Goal: Find specific page/section: Find specific page/section

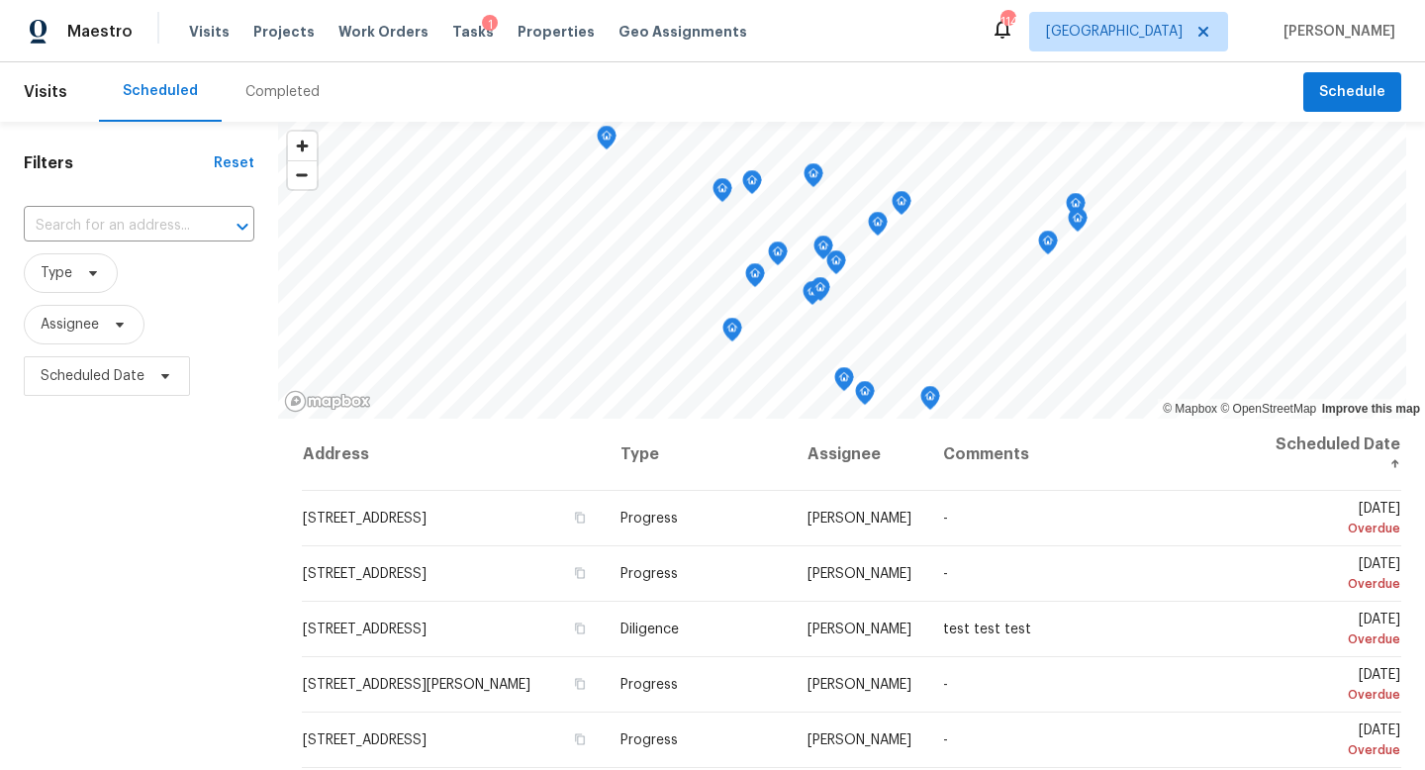
click at [526, 50] on div "Visits Projects Work Orders Tasks 1 Properties Geo Assignments" at bounding box center [480, 32] width 582 height 40
click at [526, 36] on span "Properties" at bounding box center [556, 32] width 77 height 20
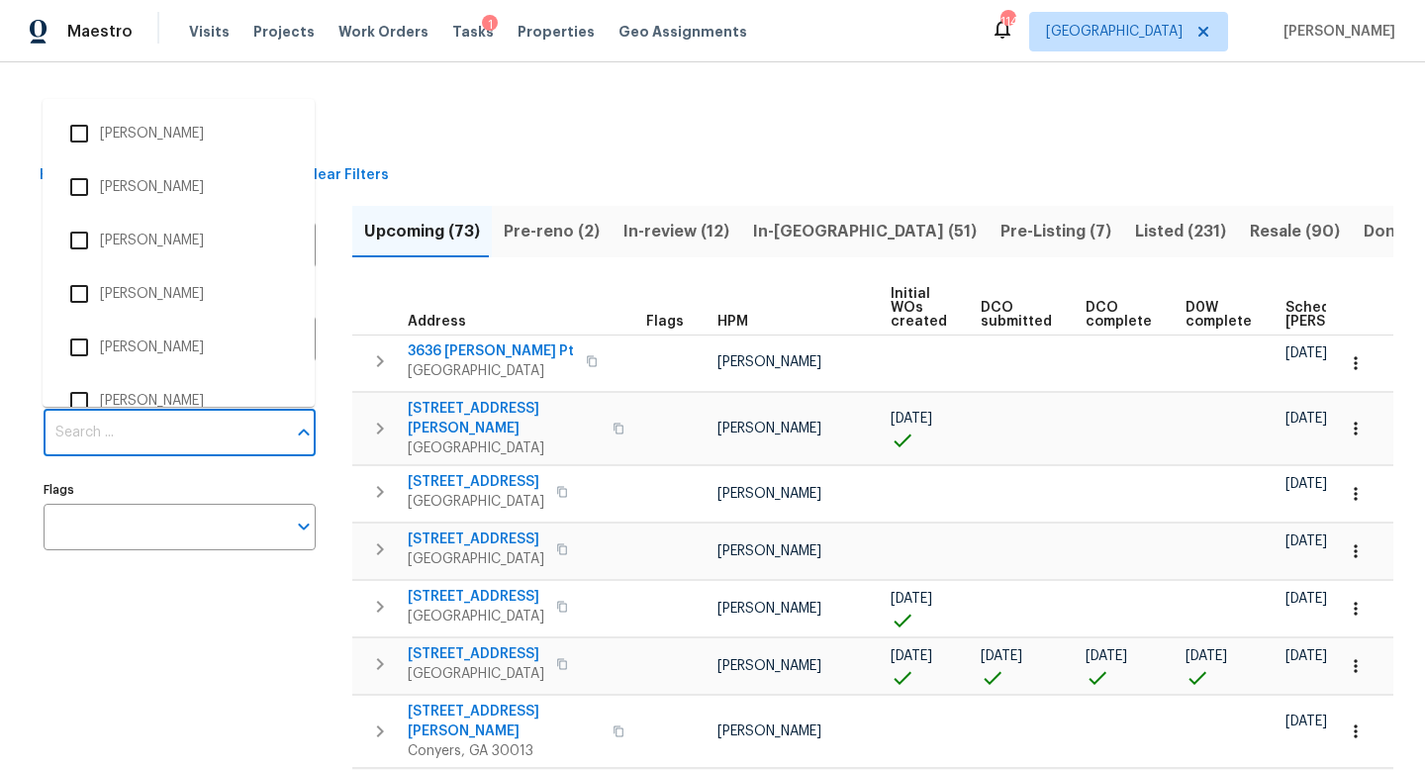
click at [143, 423] on input "Individuals" at bounding box center [165, 433] width 243 height 47
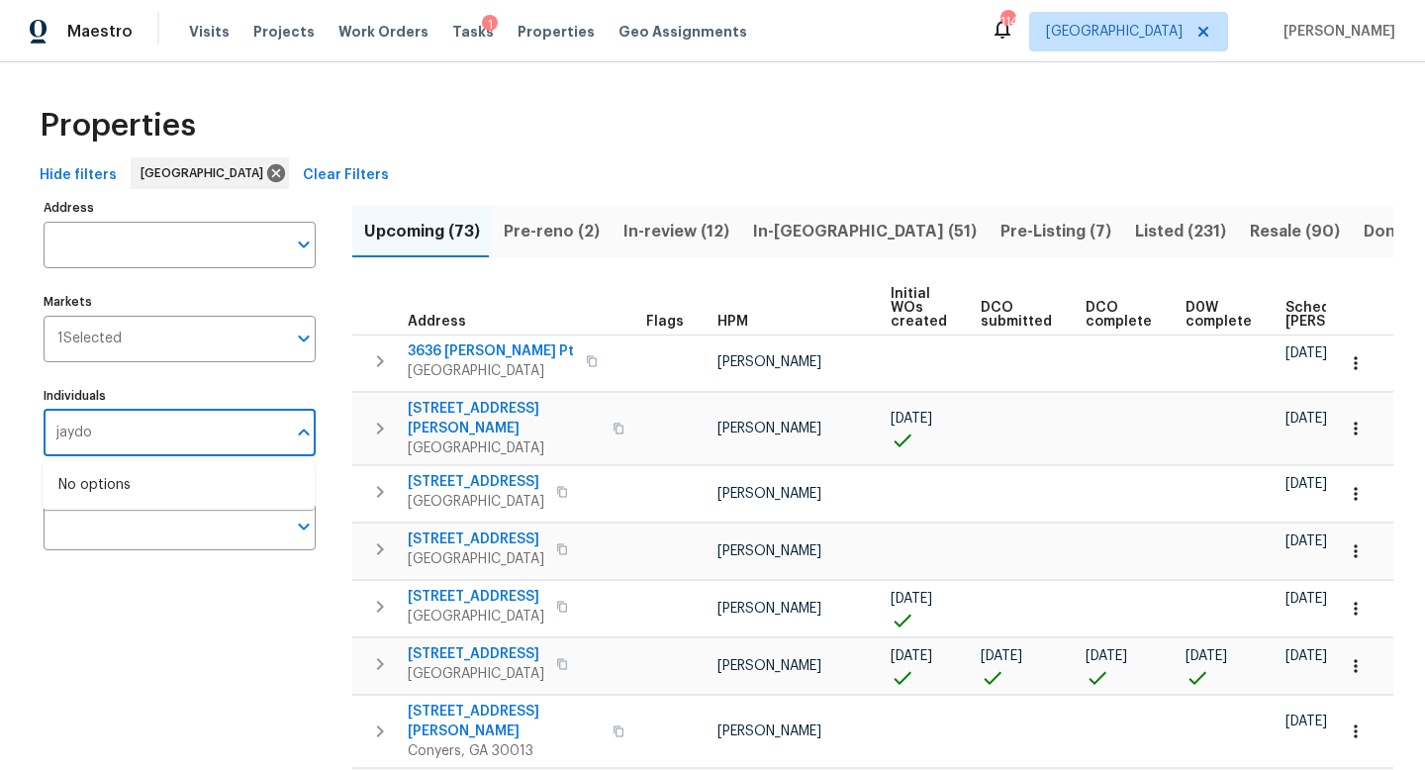
type input "jaydon"
click at [135, 493] on li "Jaydon Entrekin" at bounding box center [178, 496] width 241 height 42
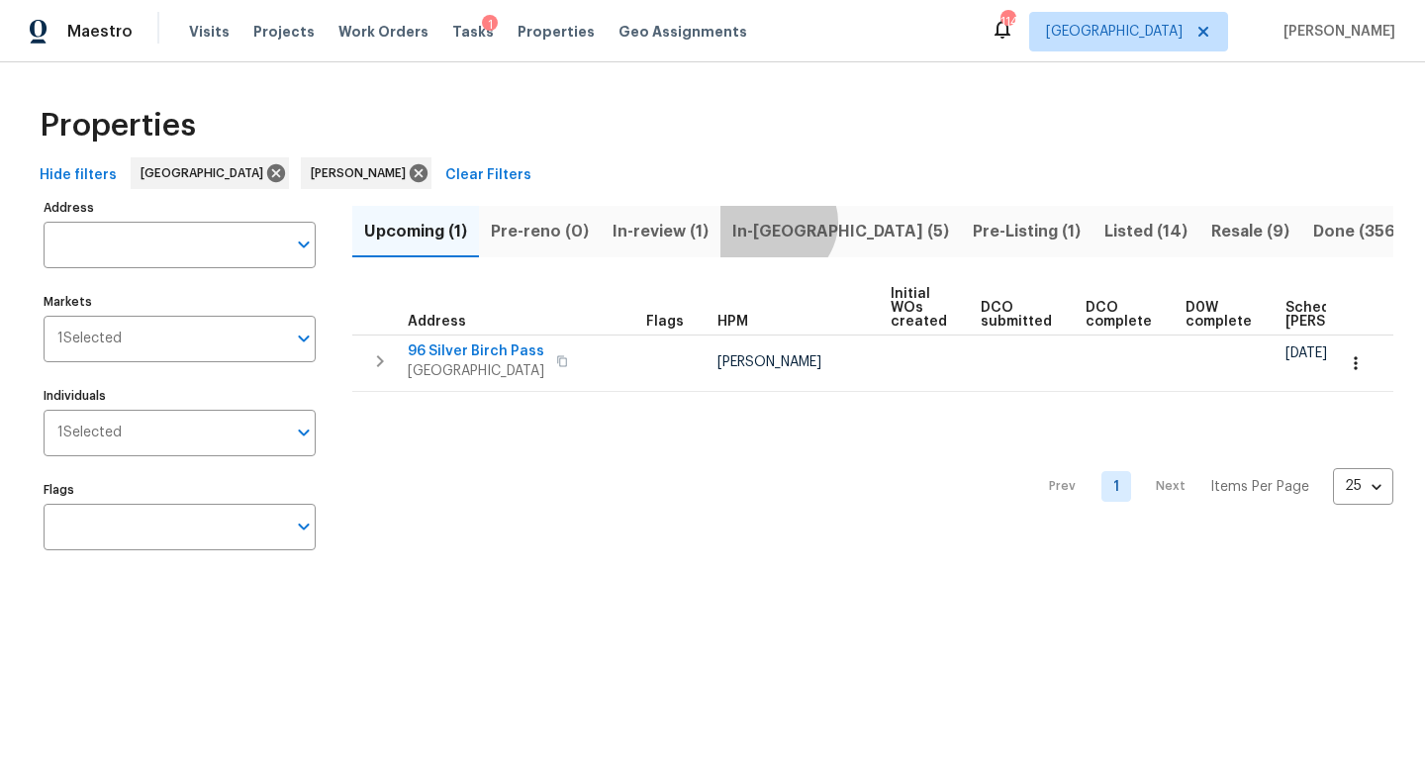
click at [769, 222] on span "In-reno (5)" at bounding box center [840, 232] width 217 height 28
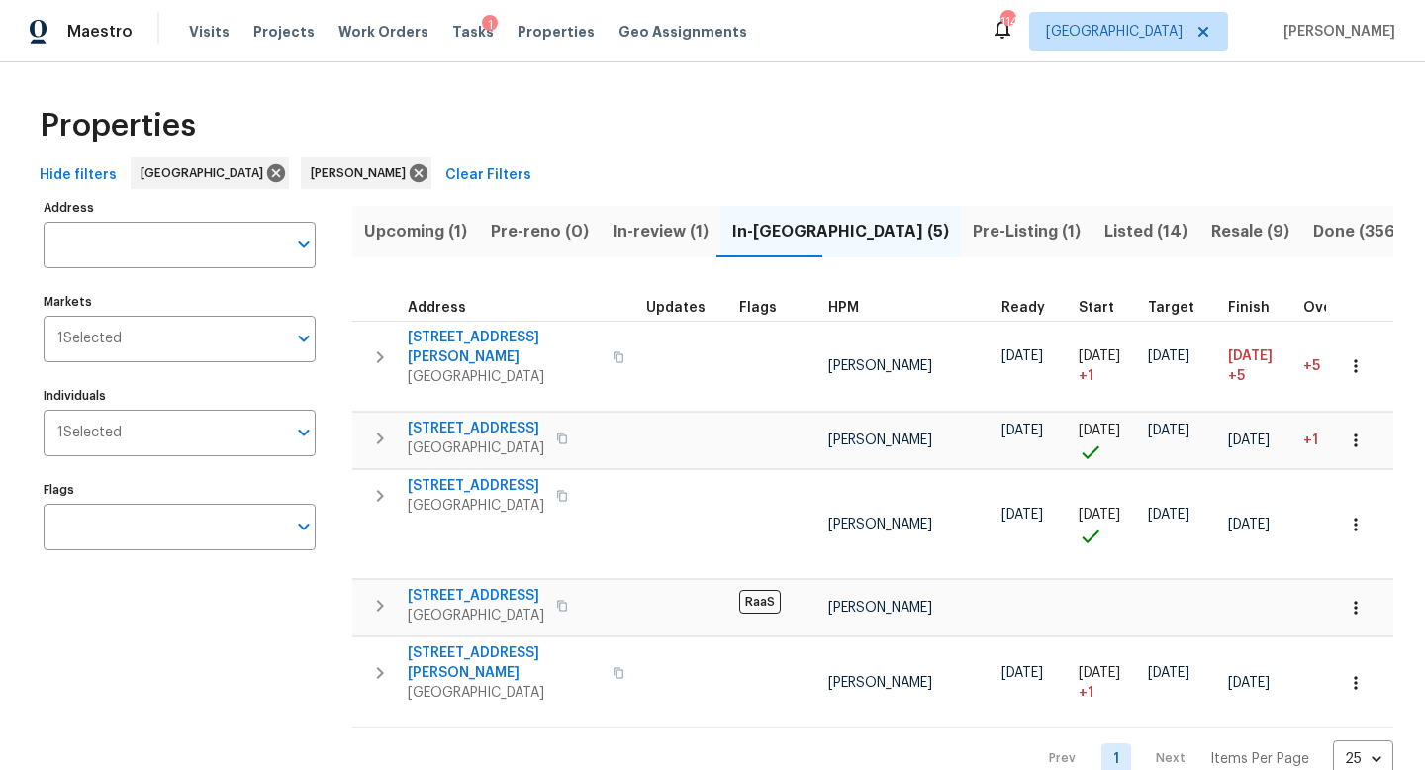
scroll to position [19, 0]
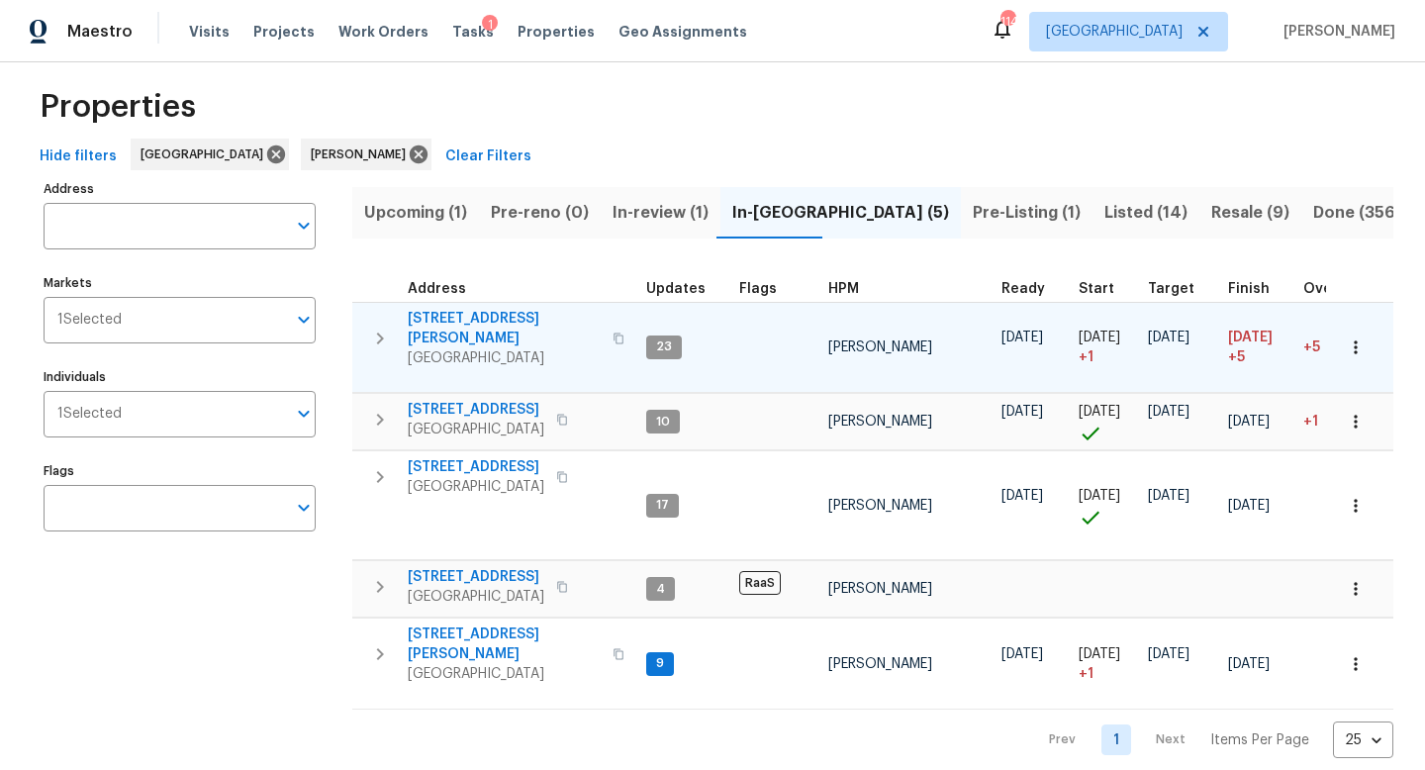
click at [376, 328] on icon "button" at bounding box center [380, 339] width 24 height 24
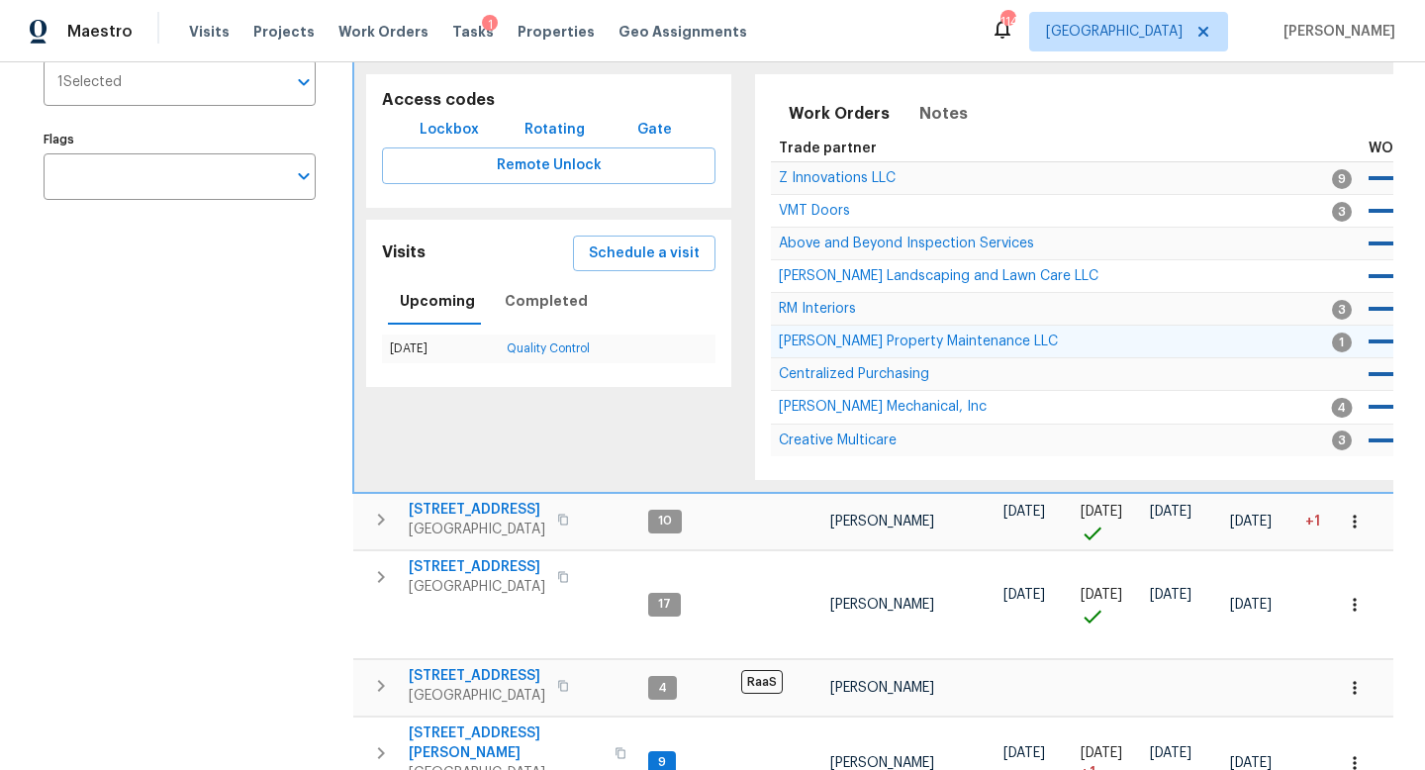
scroll to position [449, 0]
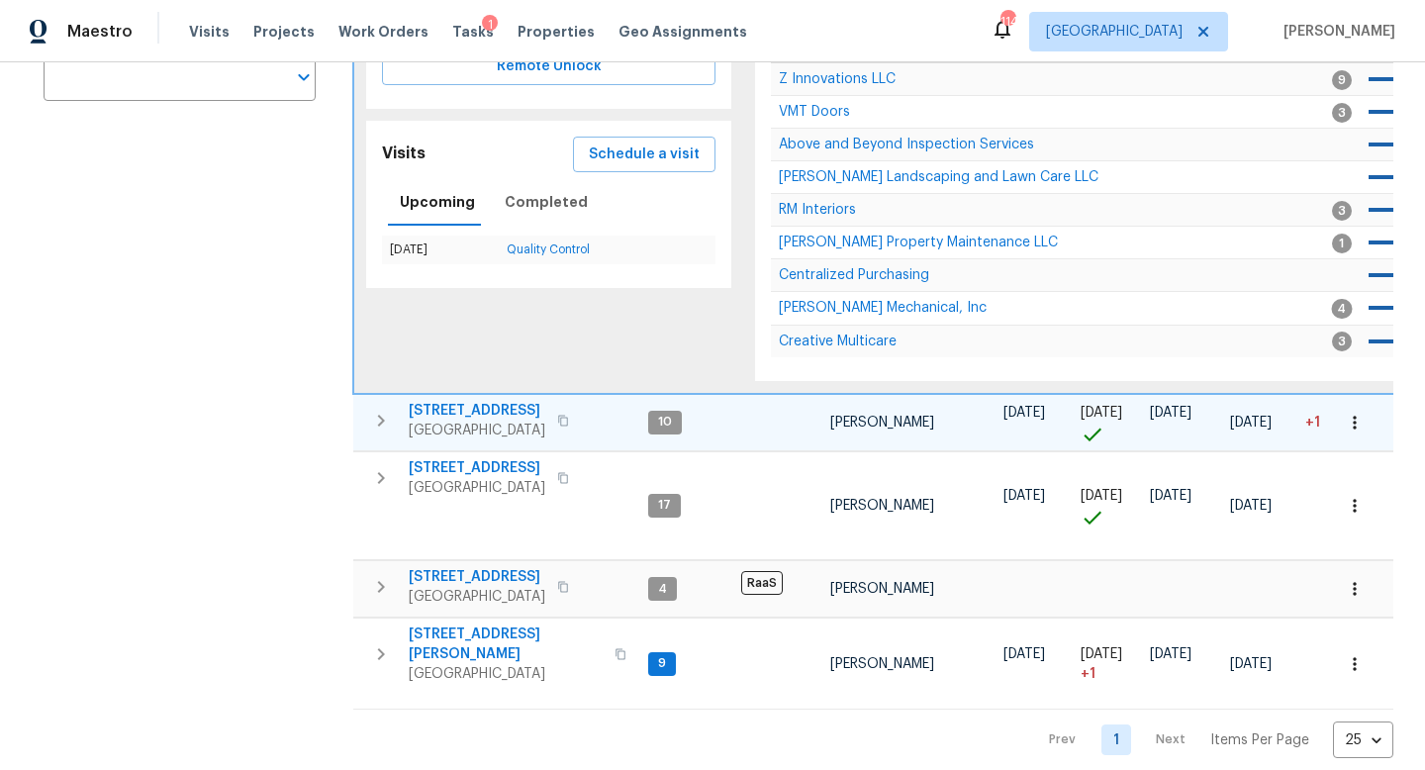
click at [382, 409] on icon "button" at bounding box center [381, 421] width 24 height 24
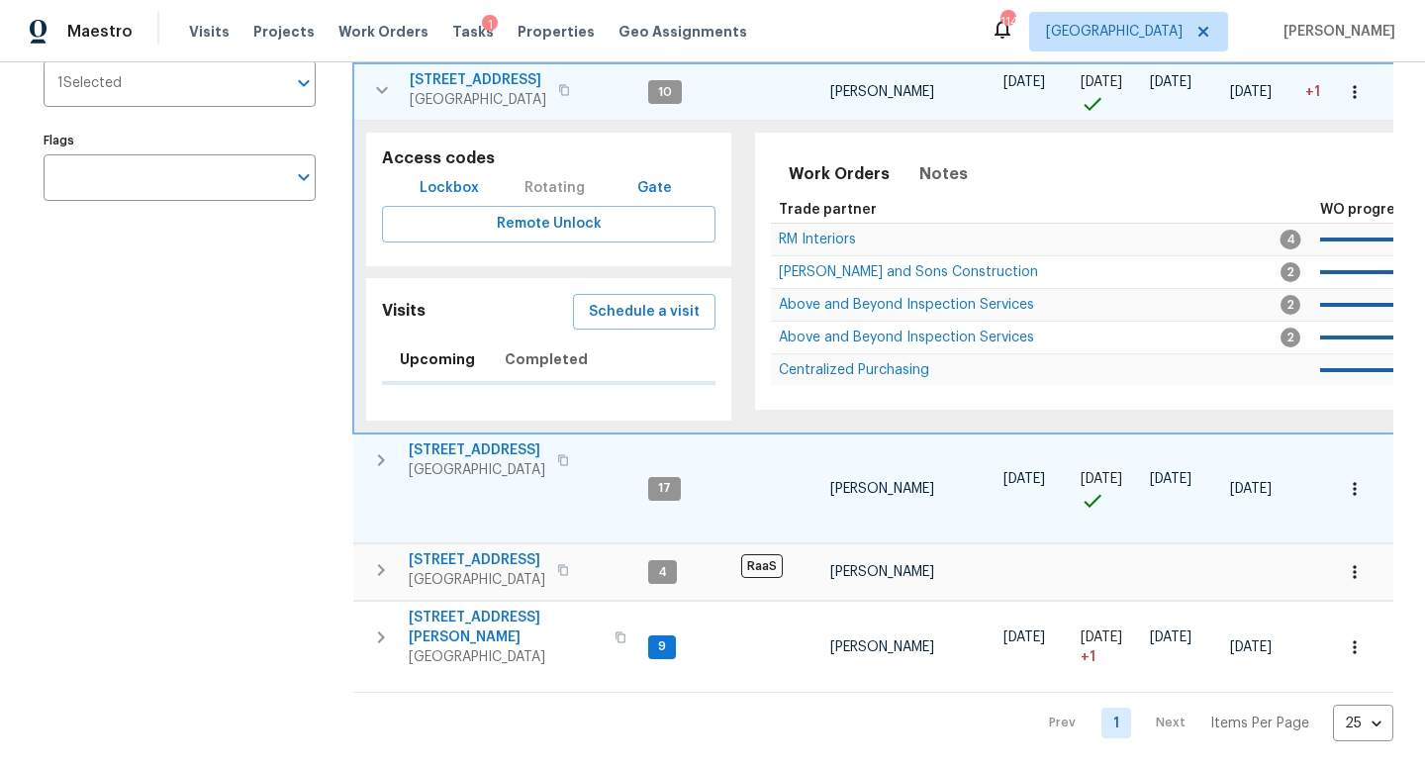
scroll to position [357, 0]
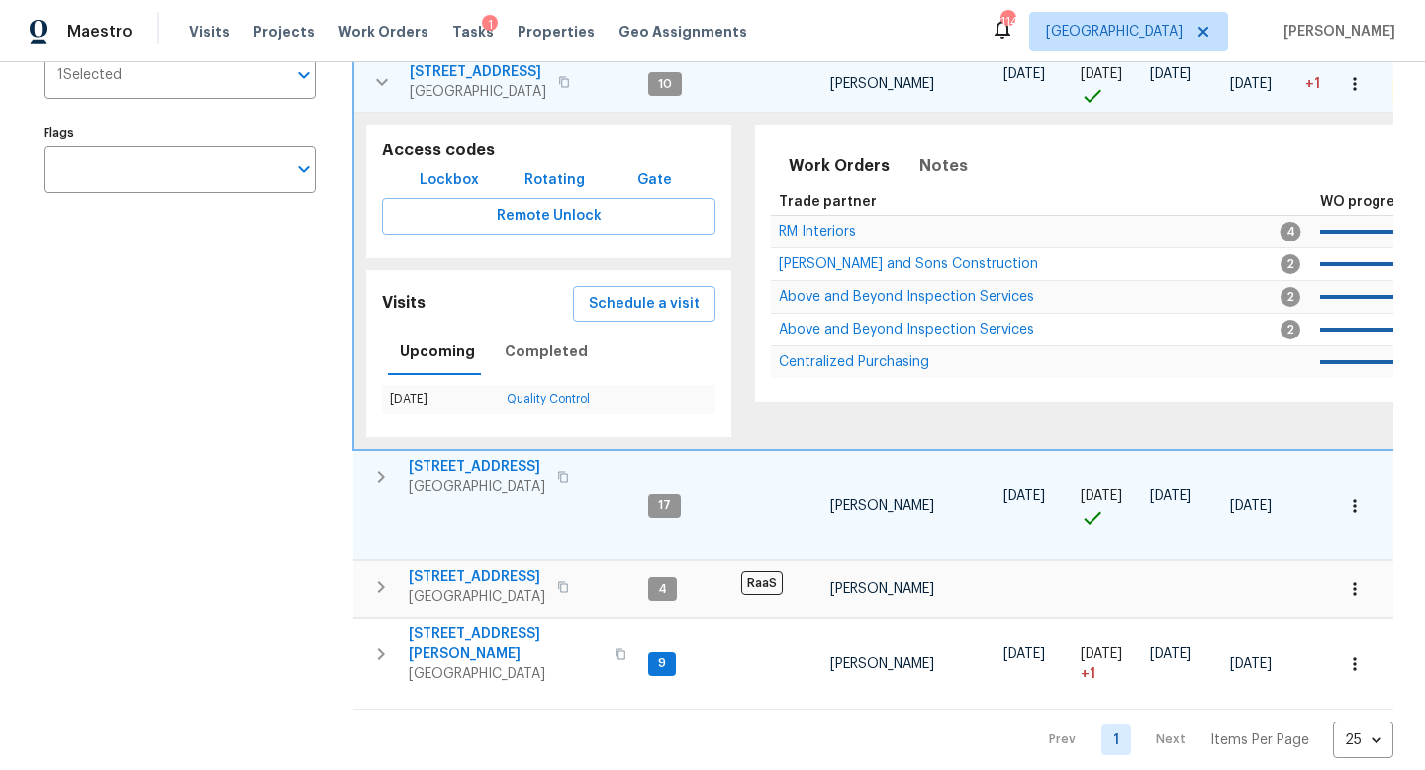
click at [379, 467] on icon "button" at bounding box center [381, 477] width 24 height 24
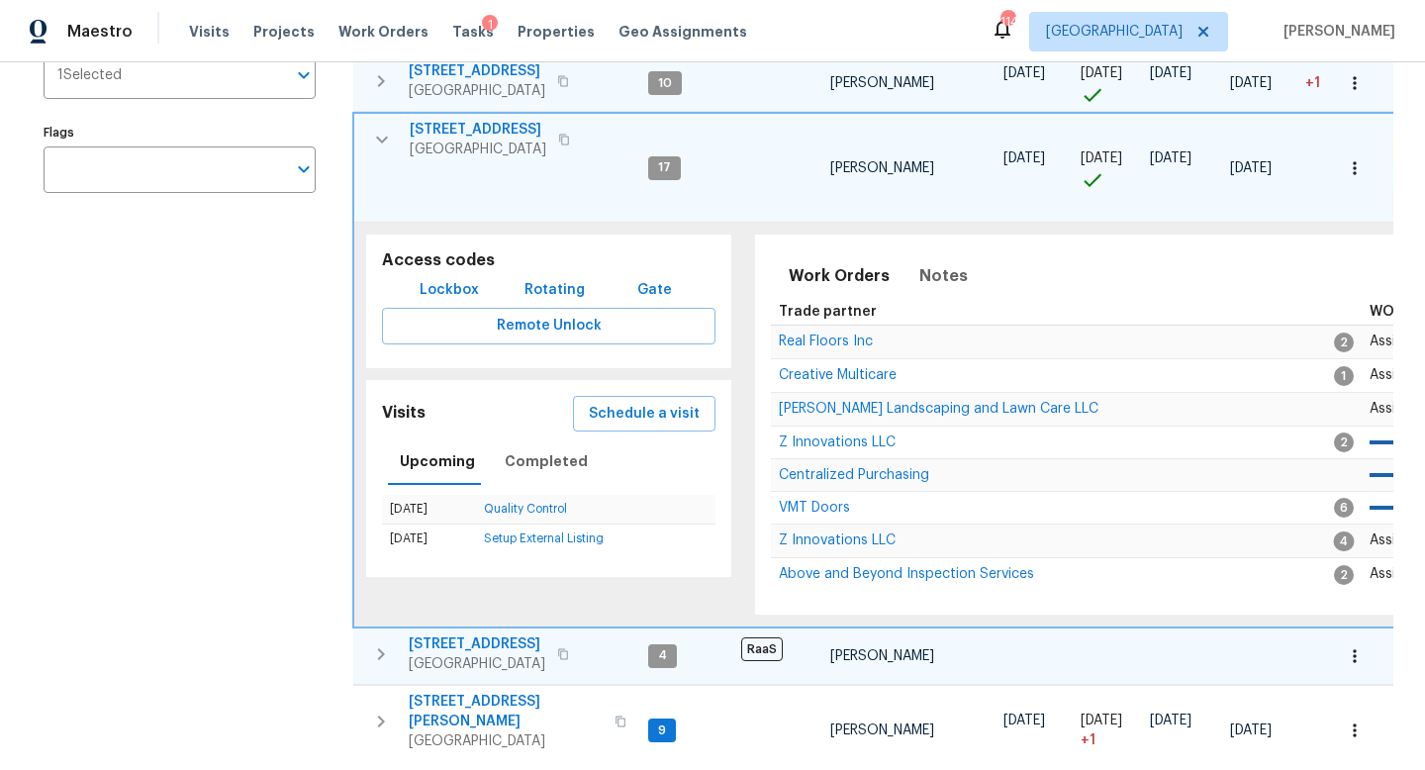
click at [376, 643] on icon "button" at bounding box center [381, 654] width 24 height 24
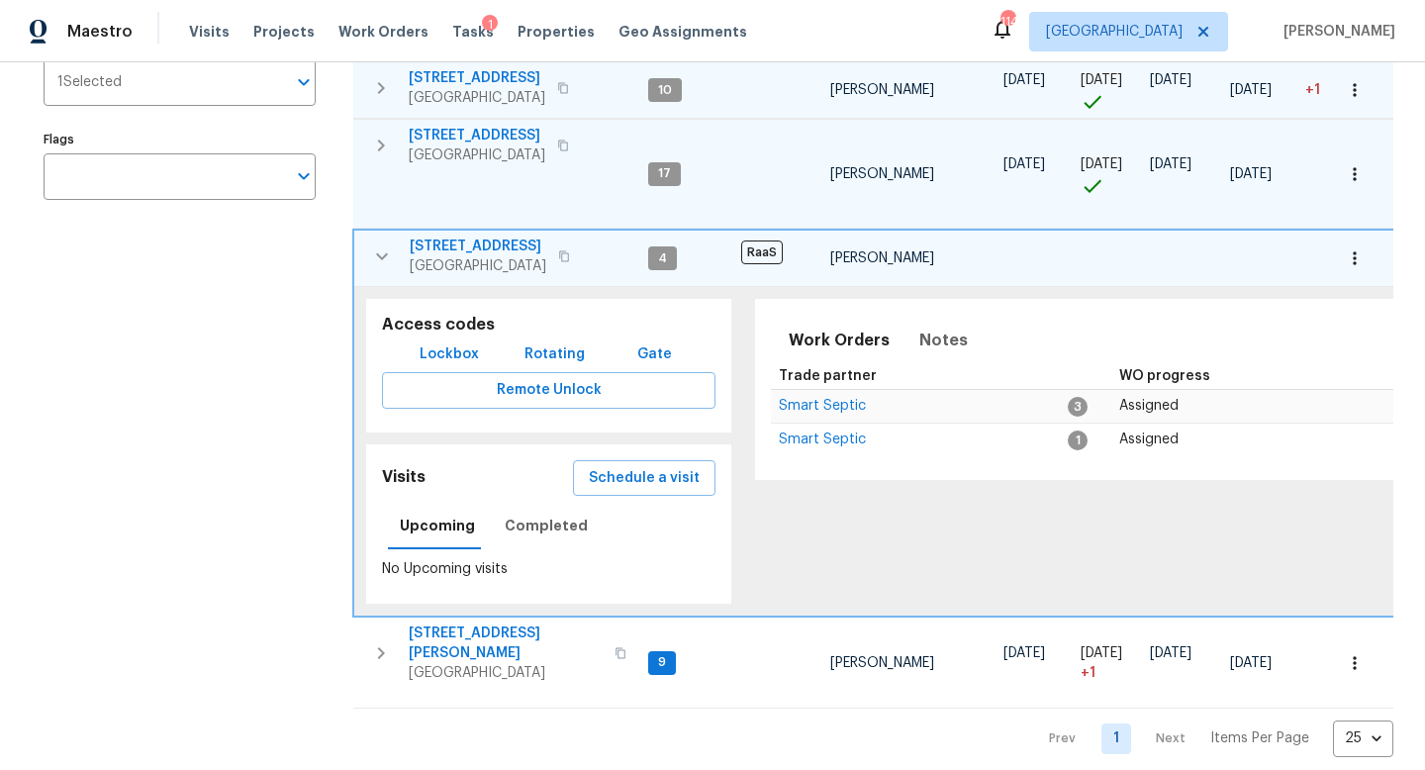
scroll to position [349, 0]
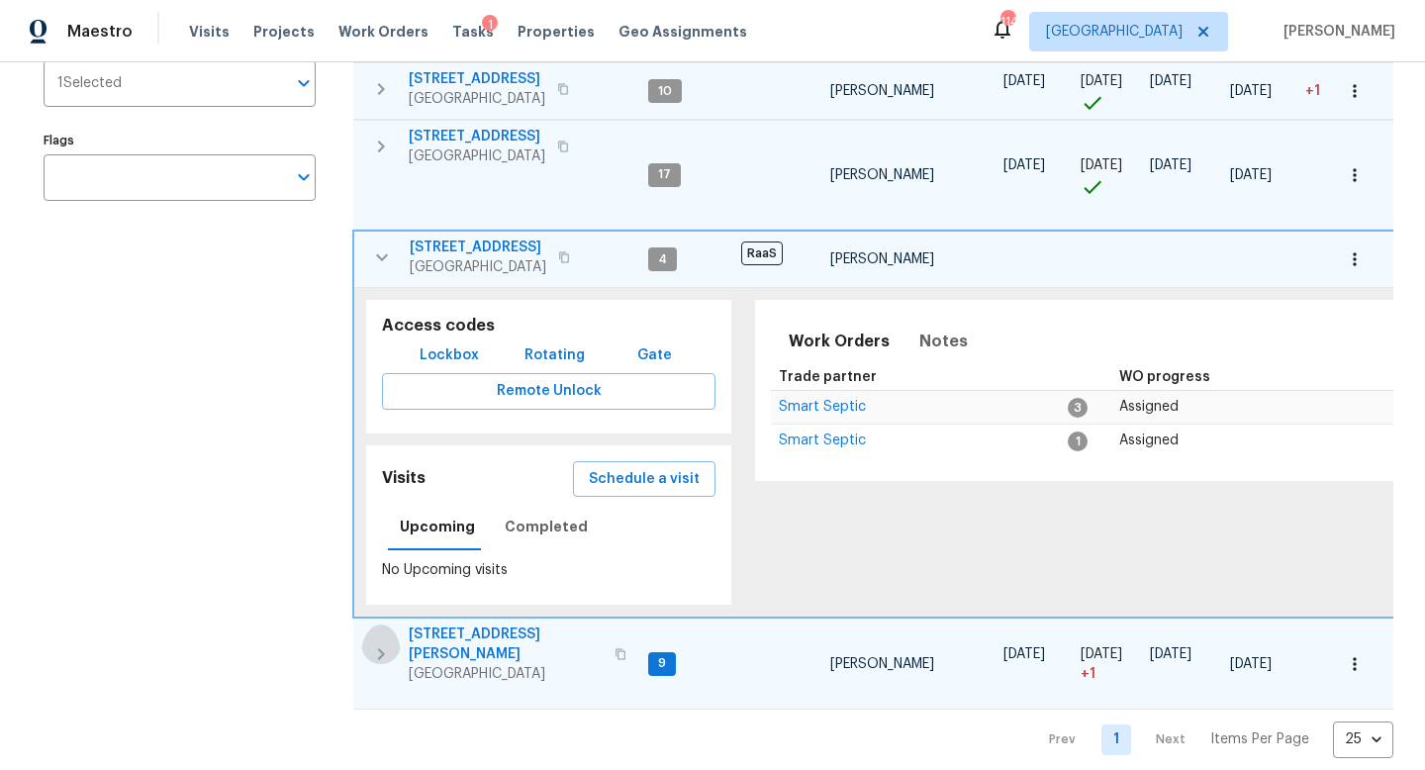
click at [381, 648] on icon "button" at bounding box center [381, 654] width 7 height 12
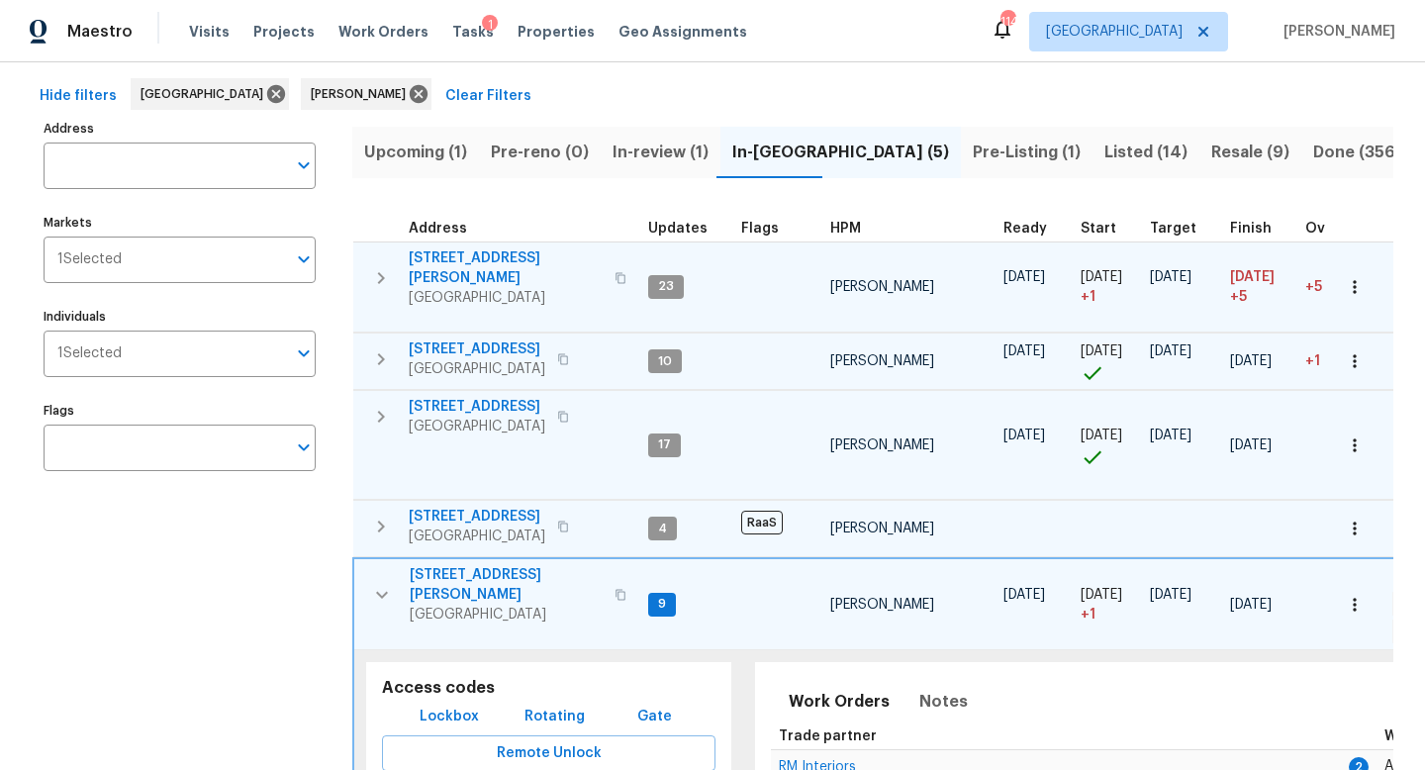
scroll to position [0, 0]
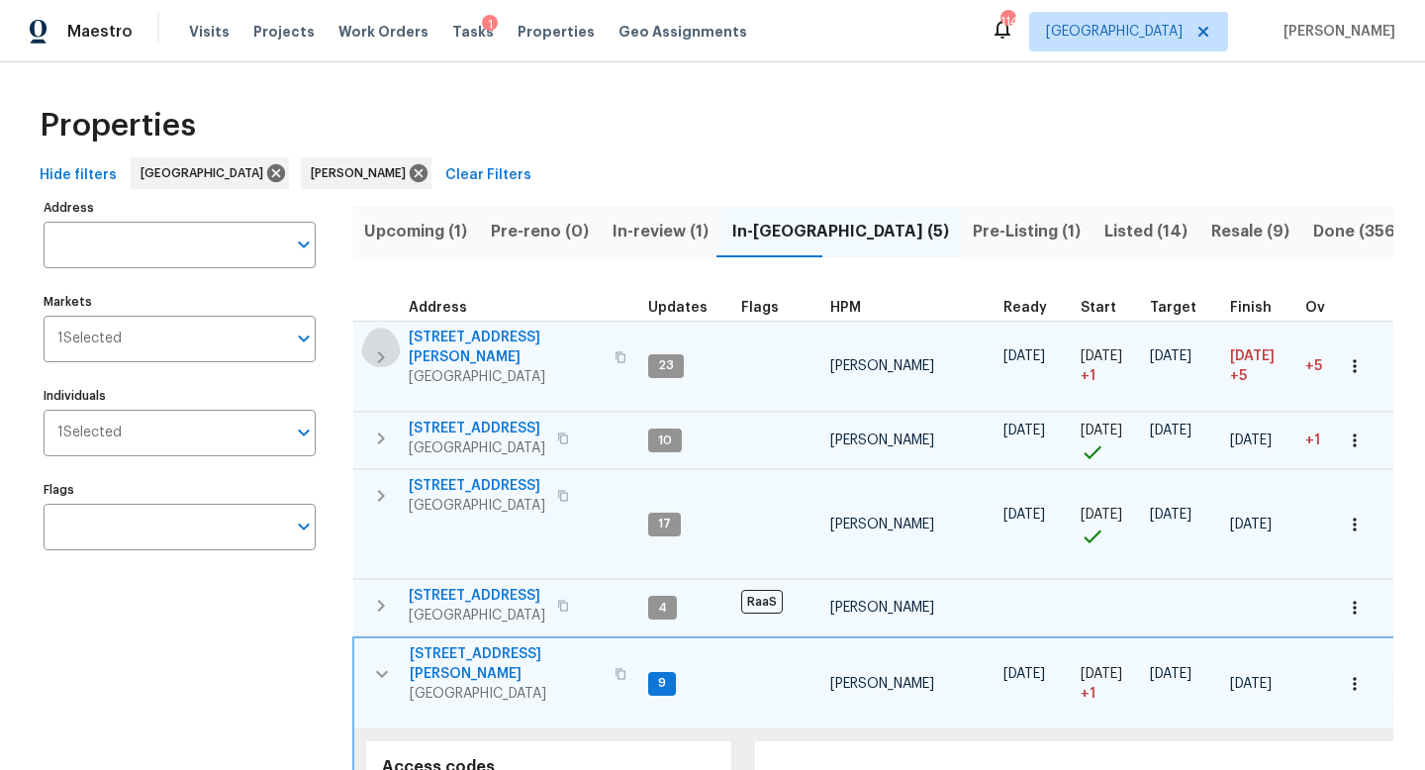
click at [382, 351] on icon "button" at bounding box center [381, 357] width 7 height 12
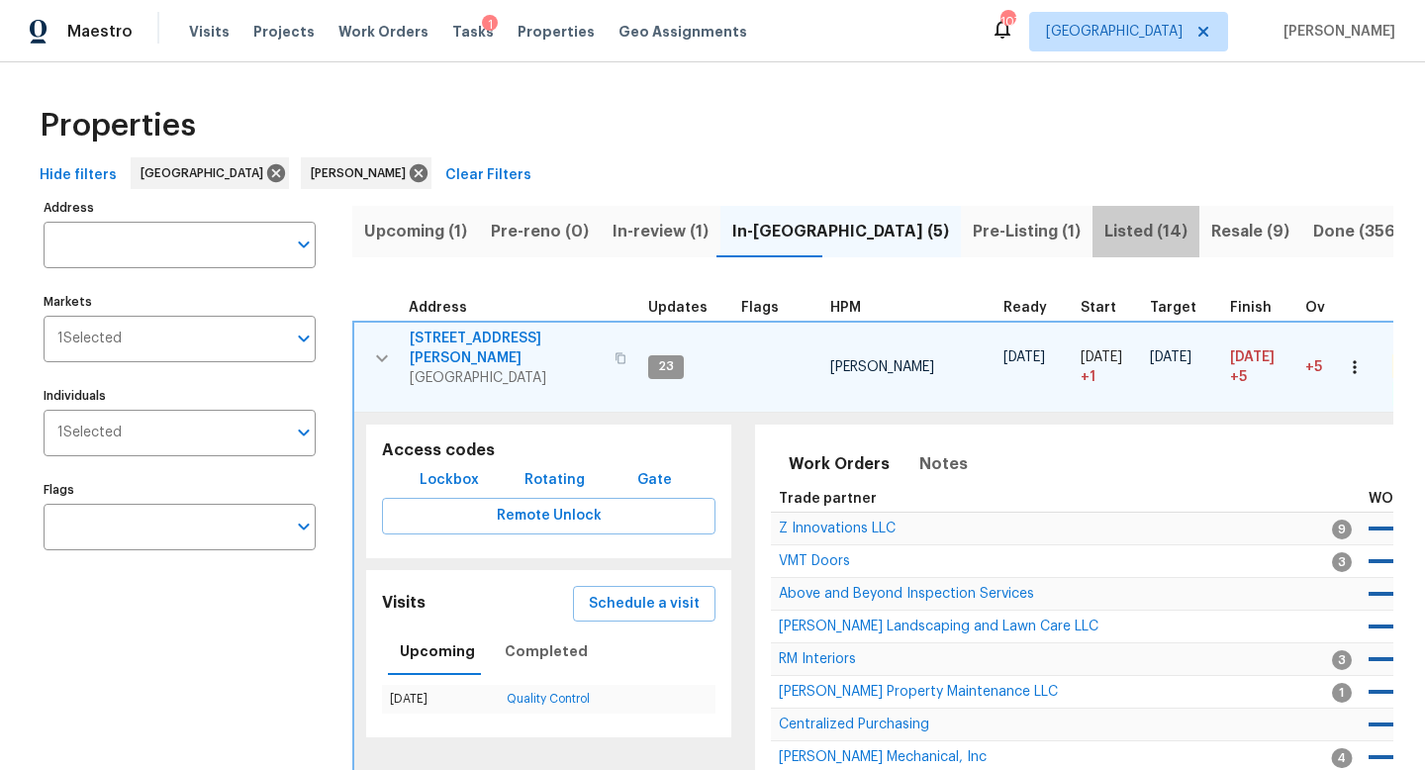
click at [1105, 240] on span "Listed (14)" at bounding box center [1146, 232] width 83 height 28
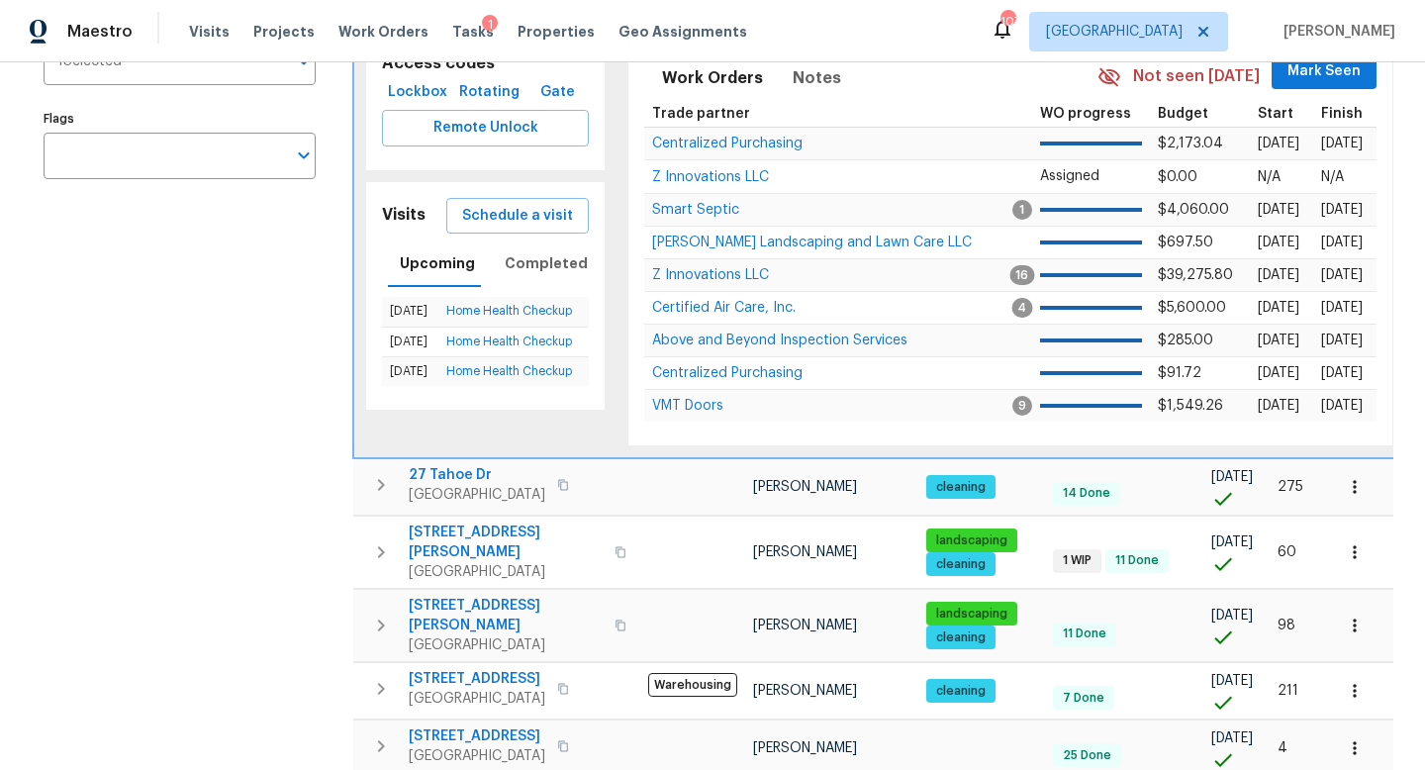
scroll to position [376, 0]
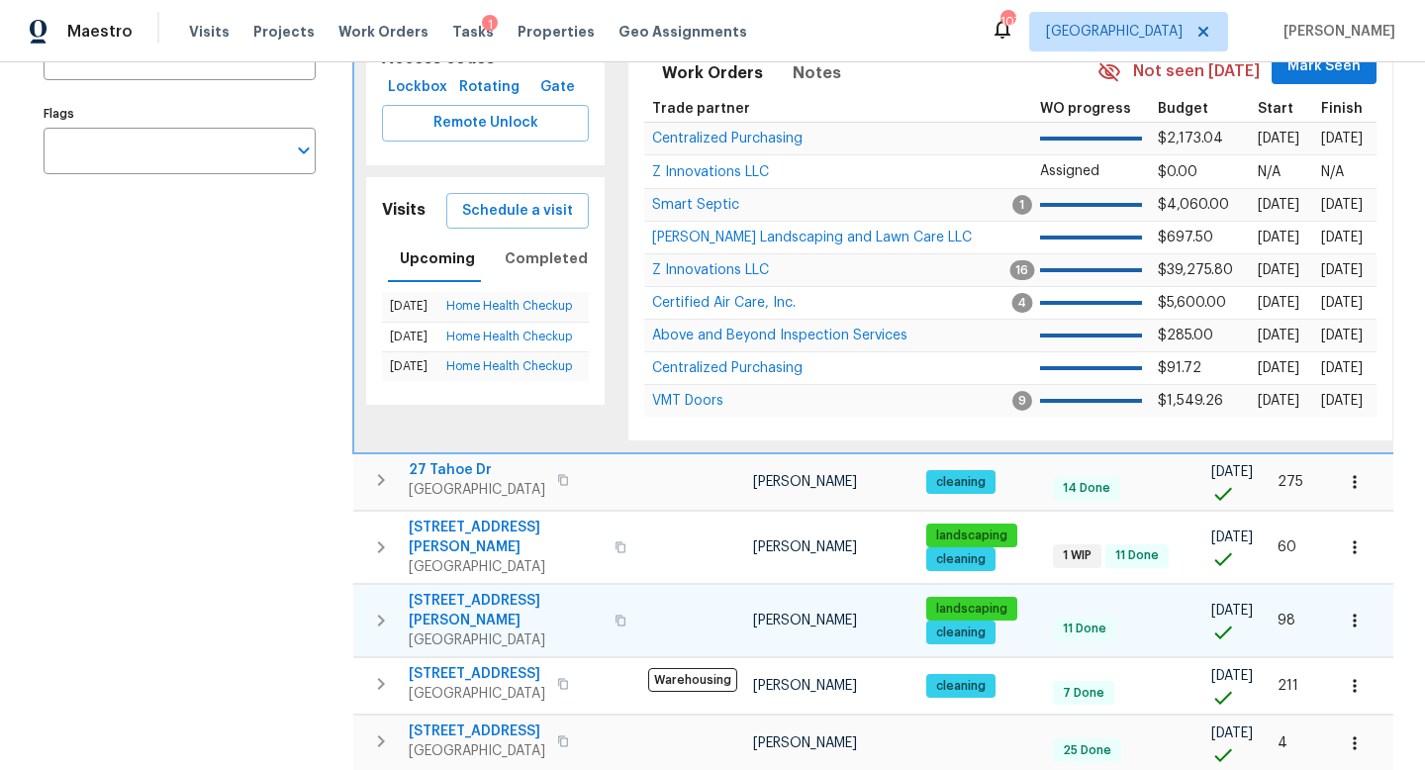
click at [381, 615] on icon "button" at bounding box center [381, 621] width 7 height 12
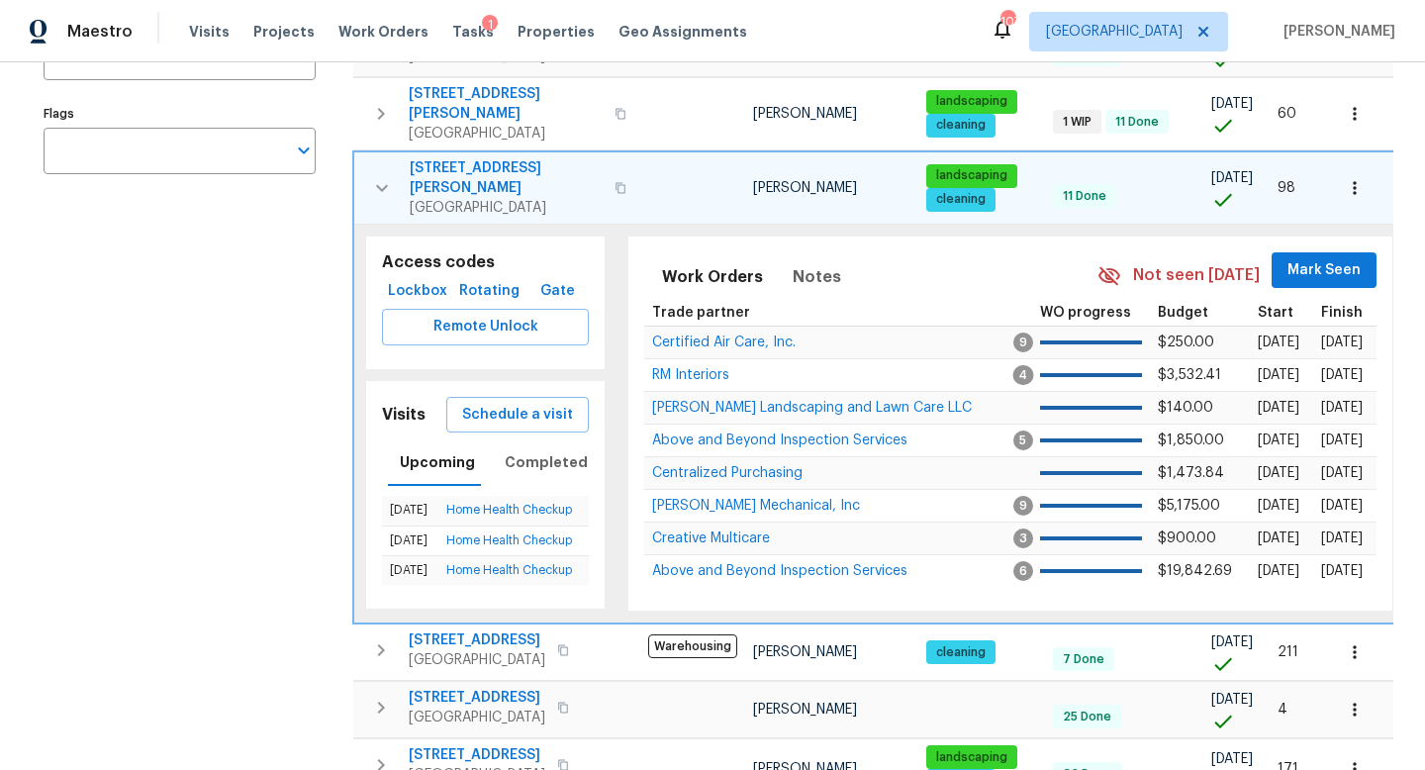
click at [615, 182] on icon "button" at bounding box center [621, 188] width 12 height 12
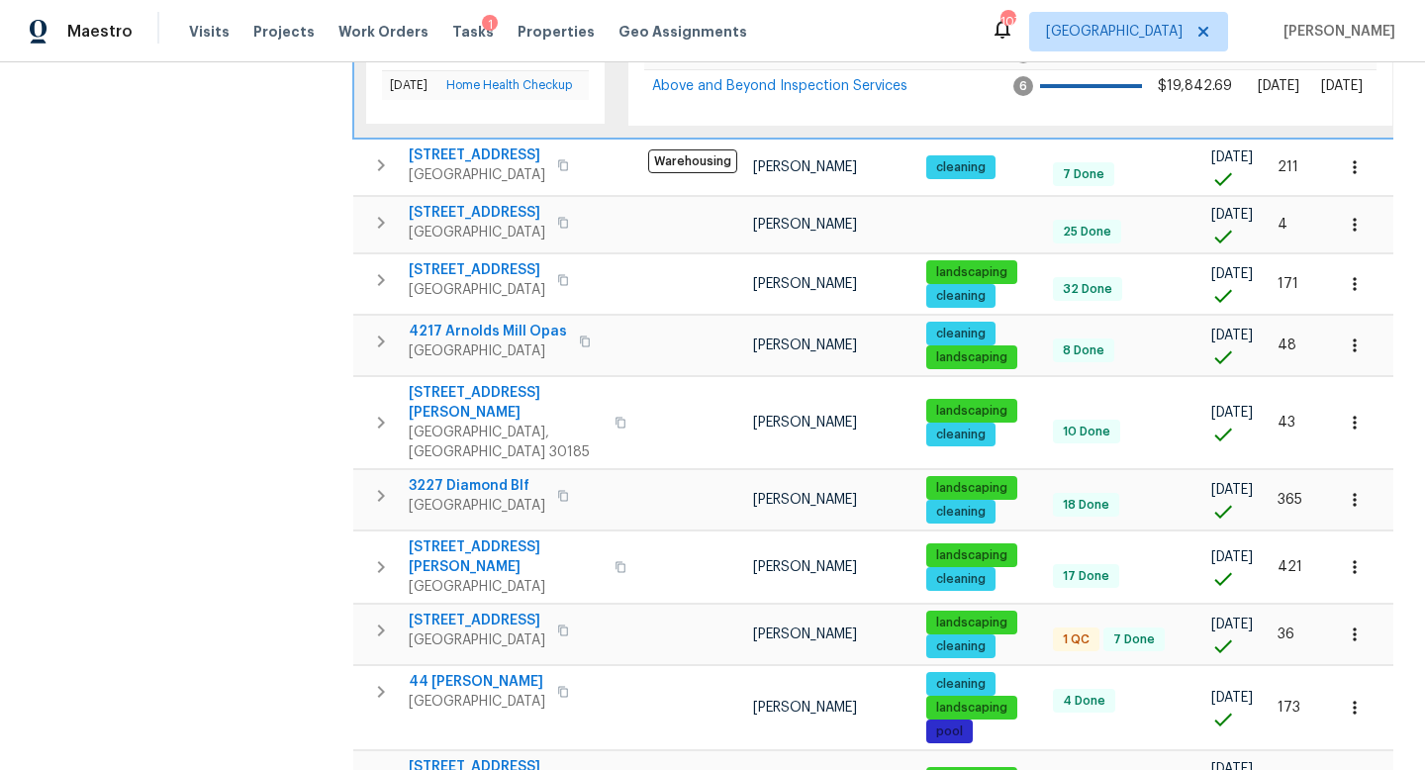
scroll to position [0, 0]
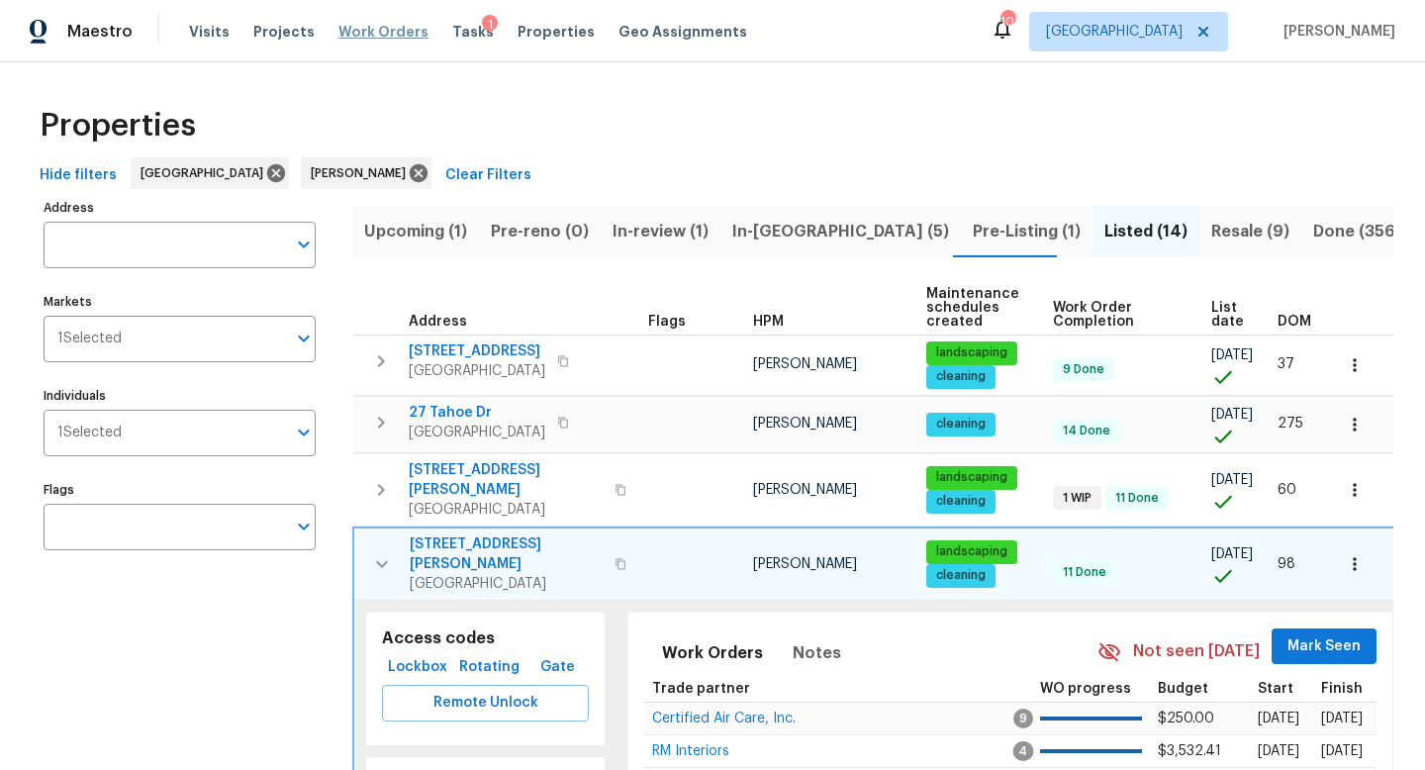
click at [356, 26] on span "Work Orders" at bounding box center [384, 32] width 90 height 20
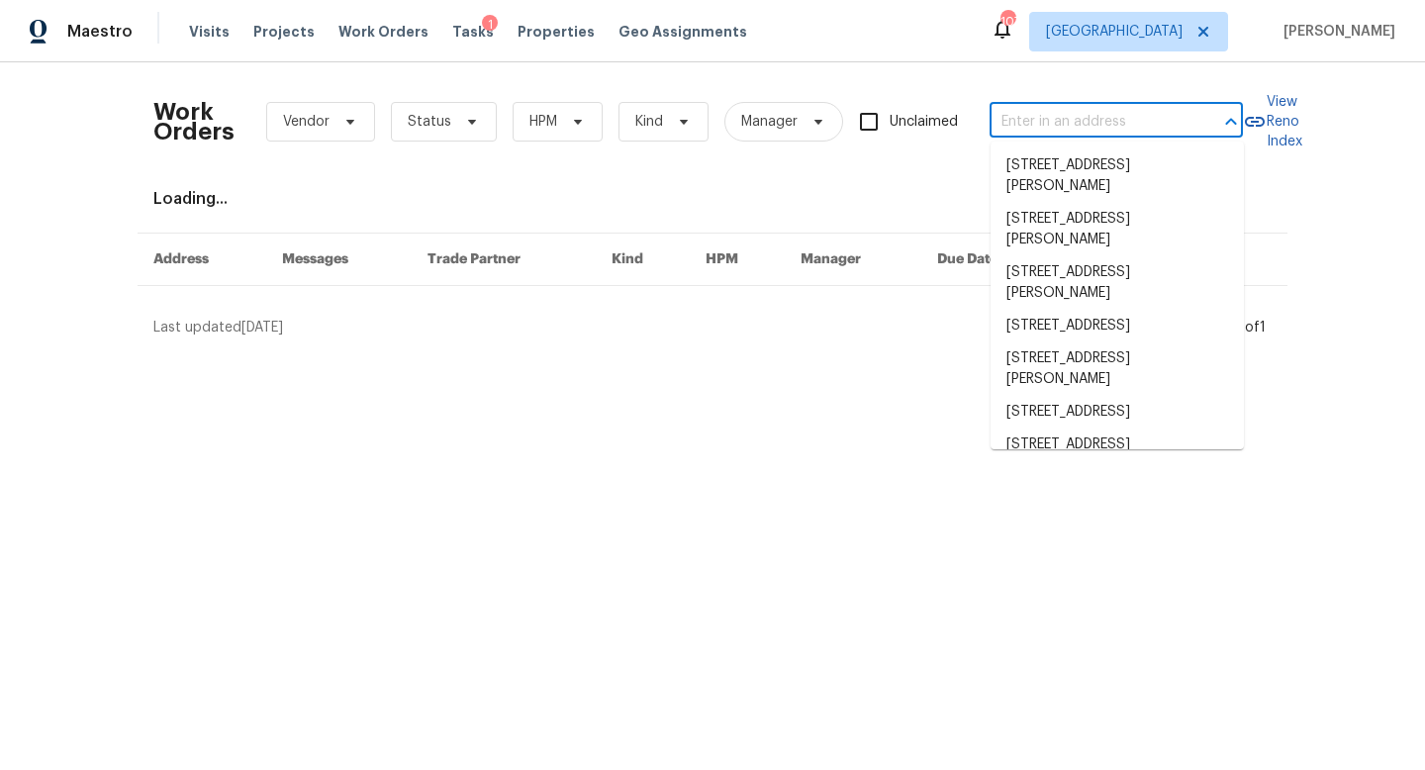
click at [1065, 123] on input "text" at bounding box center [1089, 122] width 198 height 31
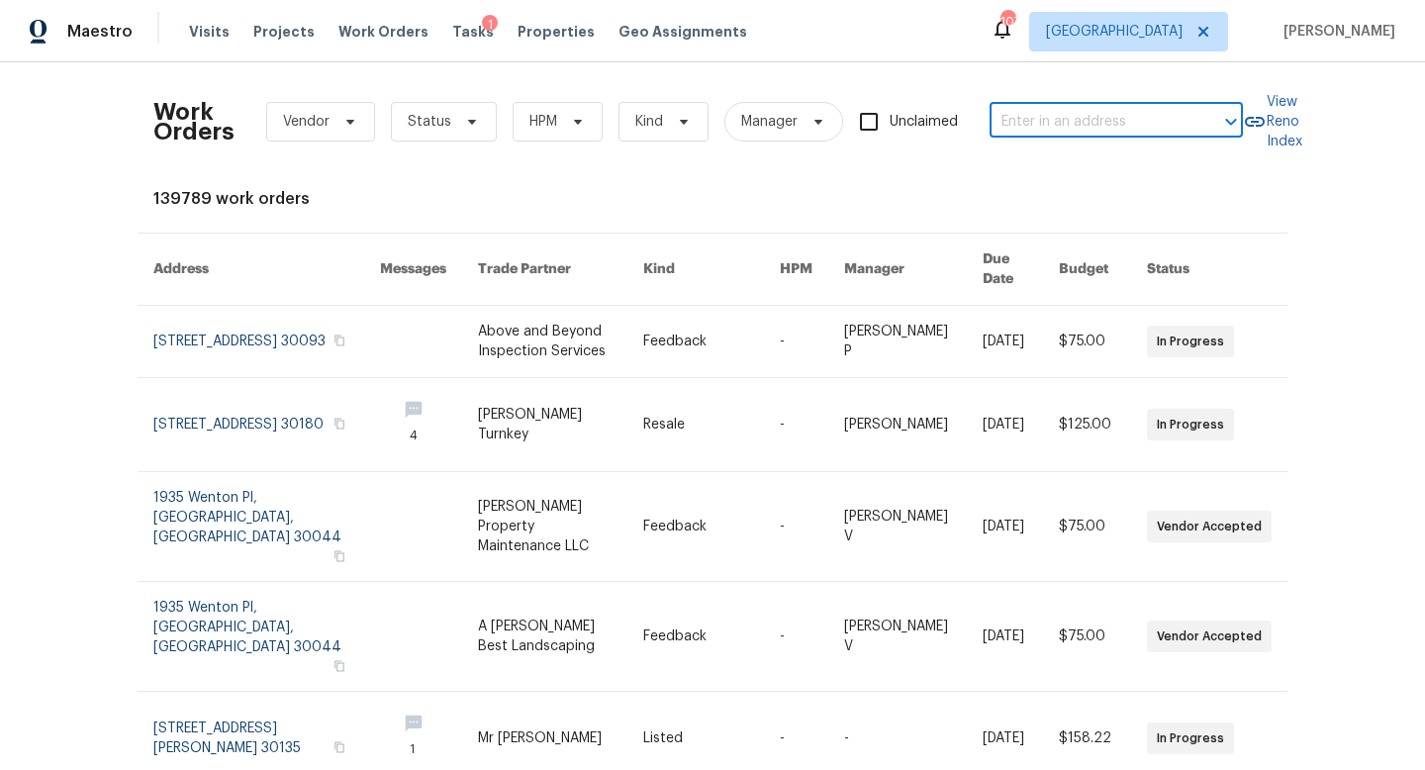
paste input "5049 Holly Hock Dr, Flowery Branch, GA 30542"
type input "5049 Holly Hock Dr, Flowery Branch, GA 30542"
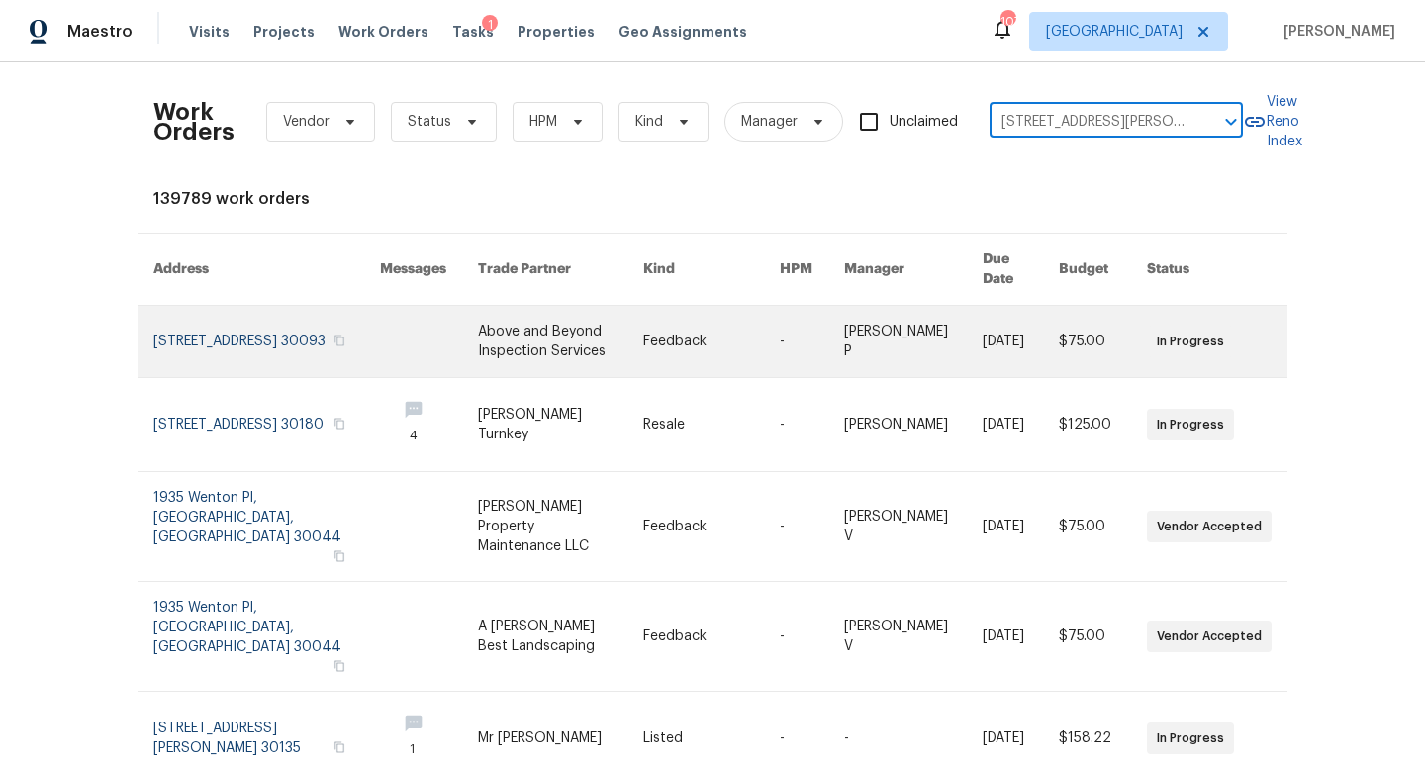
scroll to position [0, 120]
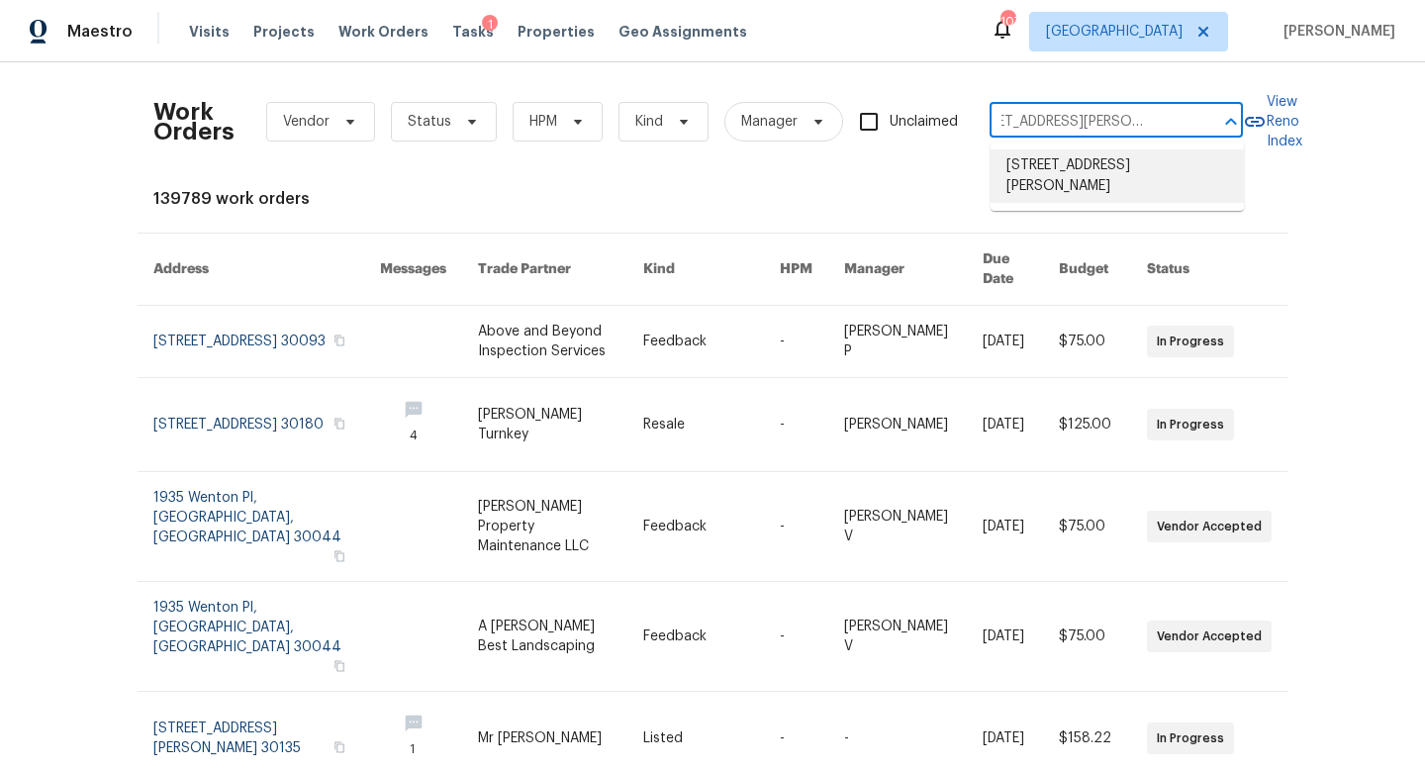
click at [1072, 172] on li "5049 Holly Hock Dr, Flowery Branch, GA 30542" at bounding box center [1117, 175] width 253 height 53
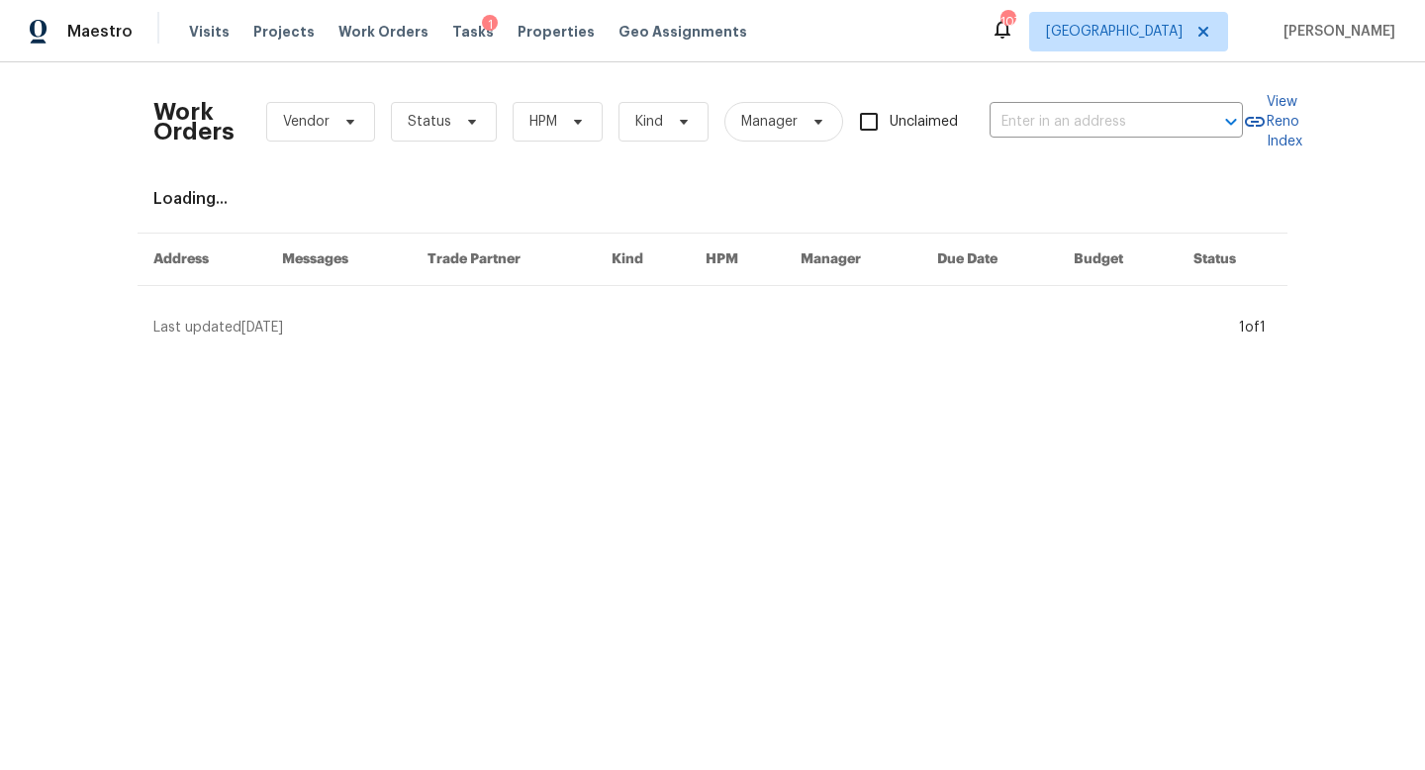
type input "5049 Holly Hock Dr, Flowery Branch, GA 30542"
click at [218, 36] on span "Visits" at bounding box center [209, 32] width 41 height 20
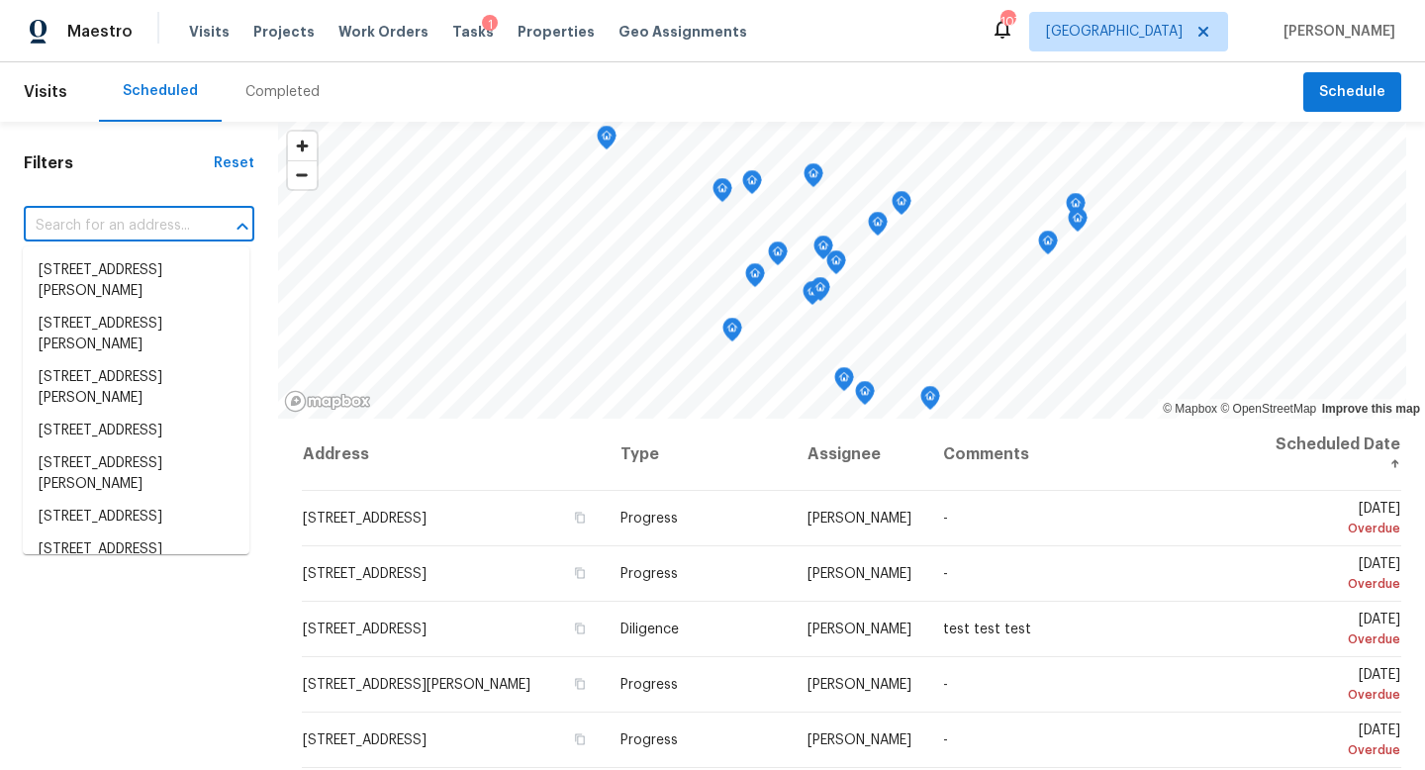
click at [110, 221] on input "text" at bounding box center [111, 226] width 175 height 31
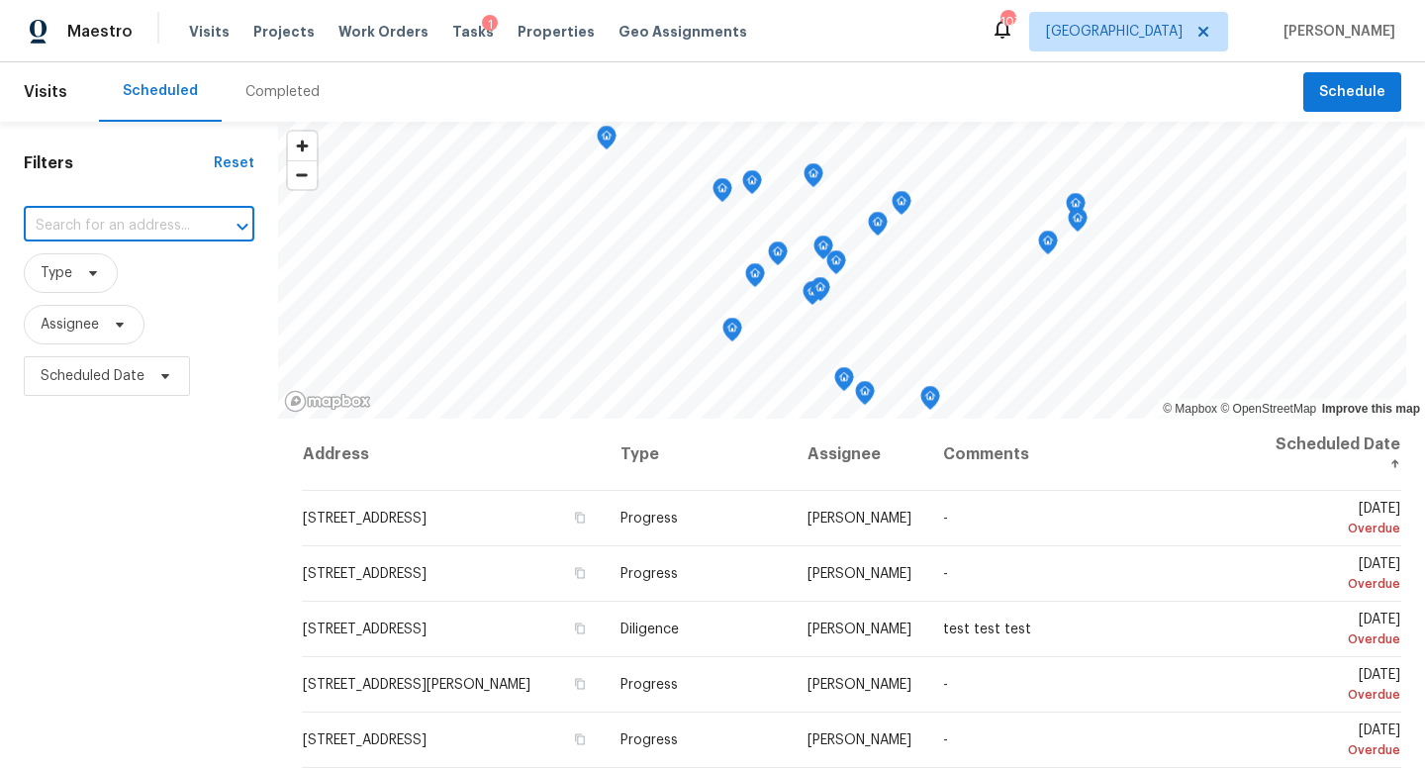
paste input "5049 Holly Hock Dr, Flowery Branch, GA 30542"
type input "5049 Holly Hock Dr, Flowery Branch, GA 30542"
click at [150, 264] on li "5049 Holly Hock Dr, Flowery Branch, GA 30542" at bounding box center [136, 280] width 227 height 53
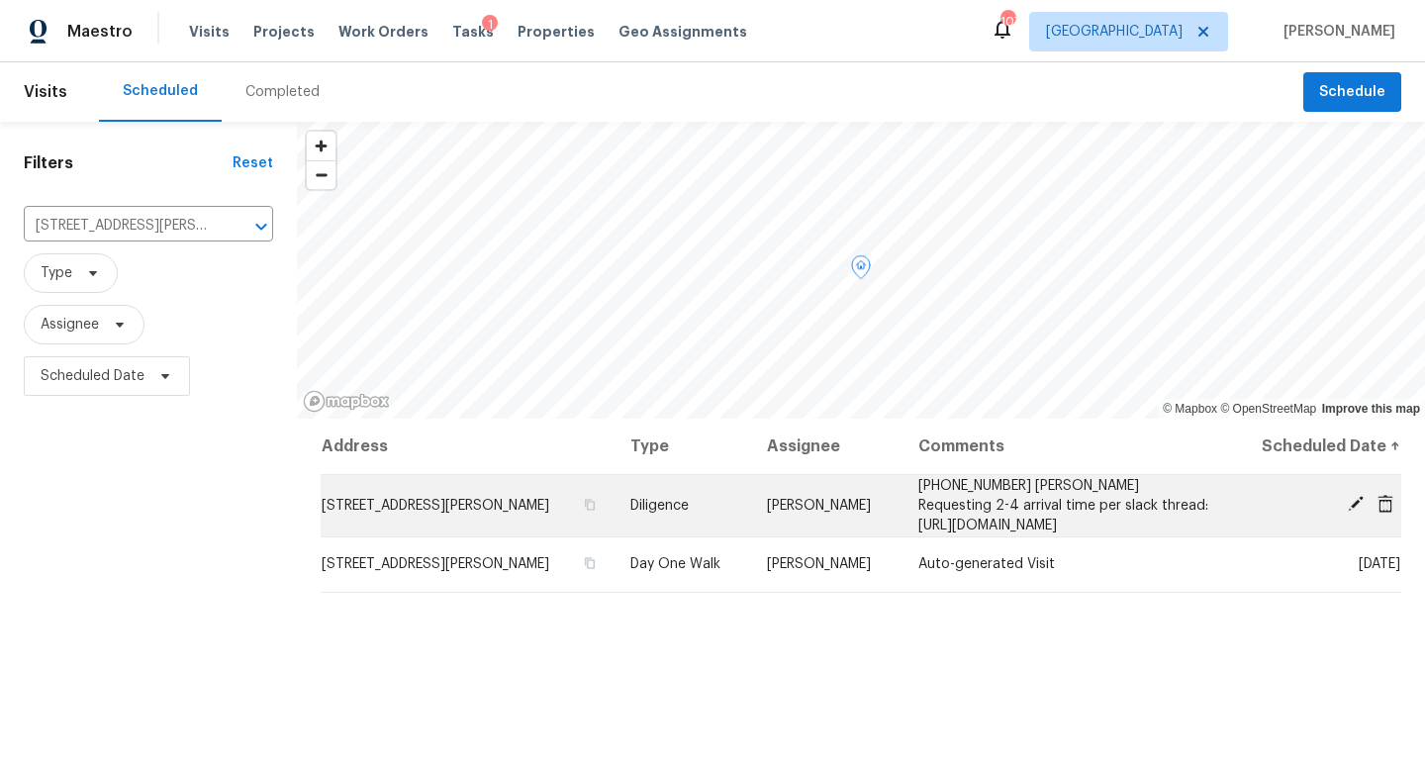
click at [1356, 512] on icon at bounding box center [1356, 504] width 16 height 16
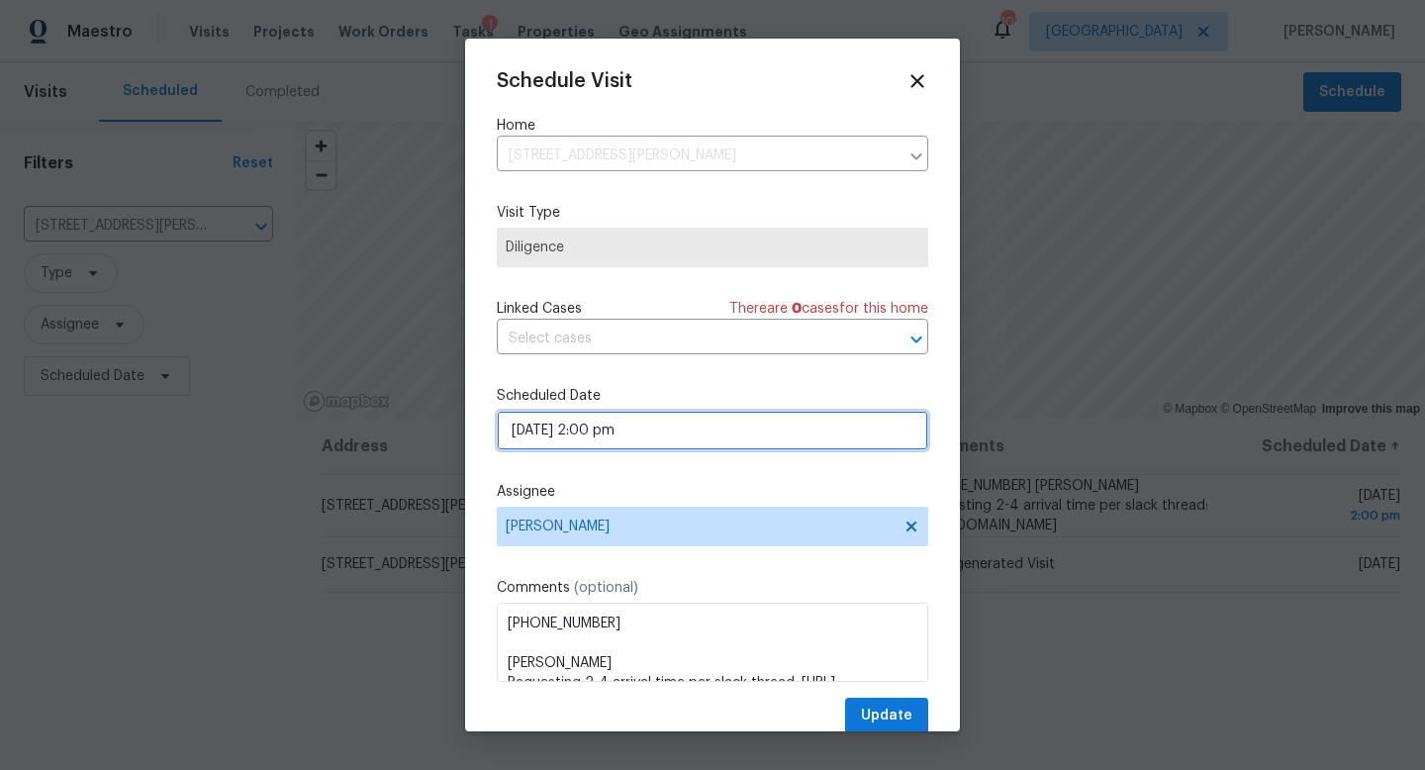
click at [583, 428] on input "09/12/2025 2:00 pm" at bounding box center [713, 431] width 432 height 40
select select "pm"
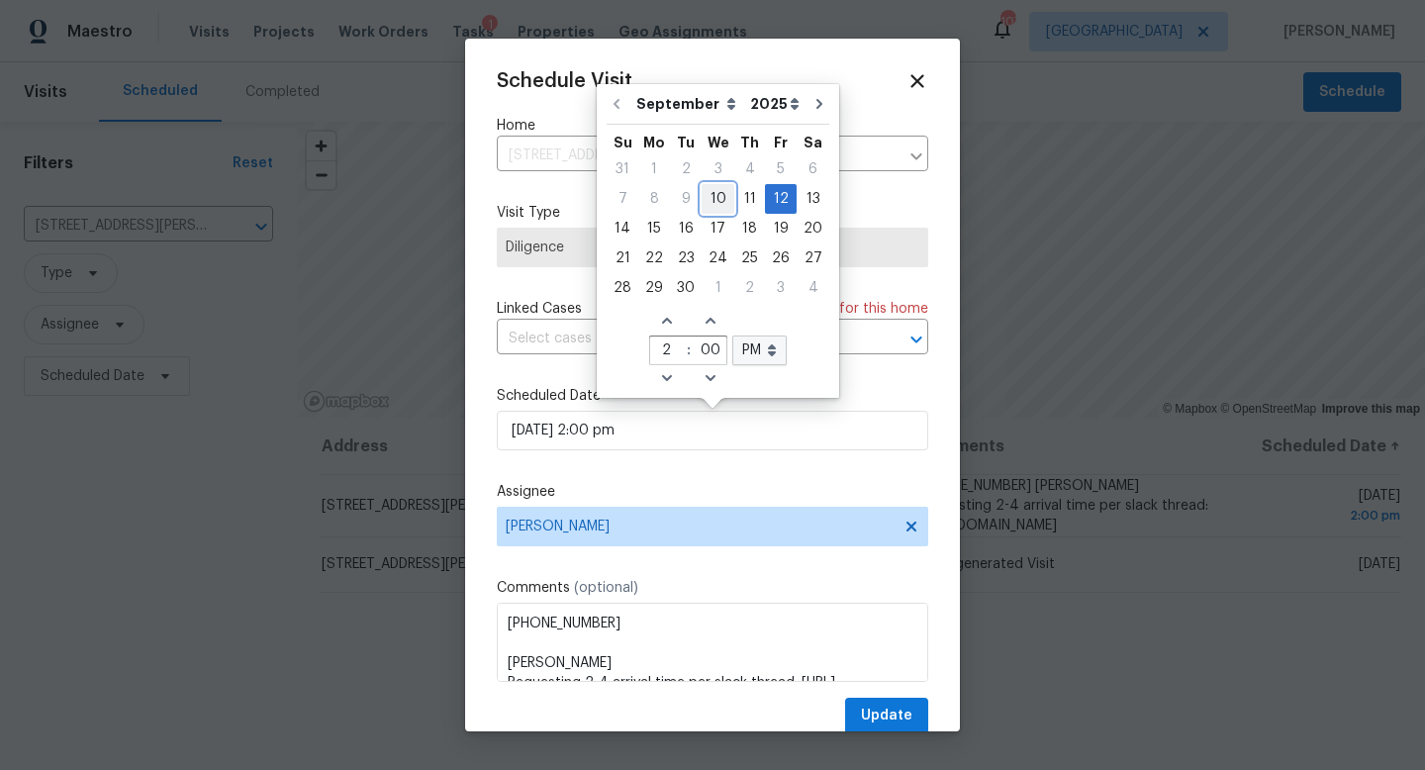
click at [710, 202] on div "10" at bounding box center [718, 199] width 33 height 28
type input "09/10/2025 2:00 pm"
type input "5"
type input "15"
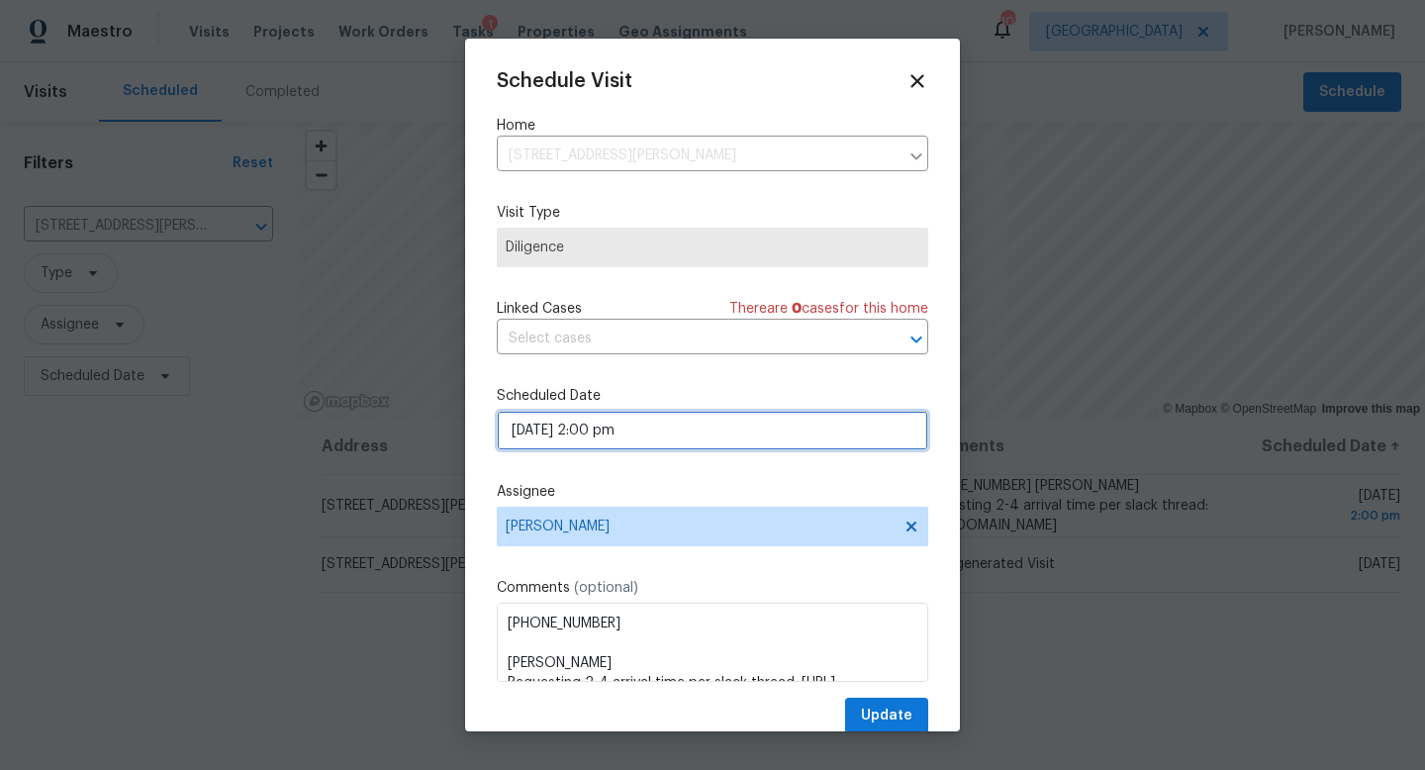
select select "pm"
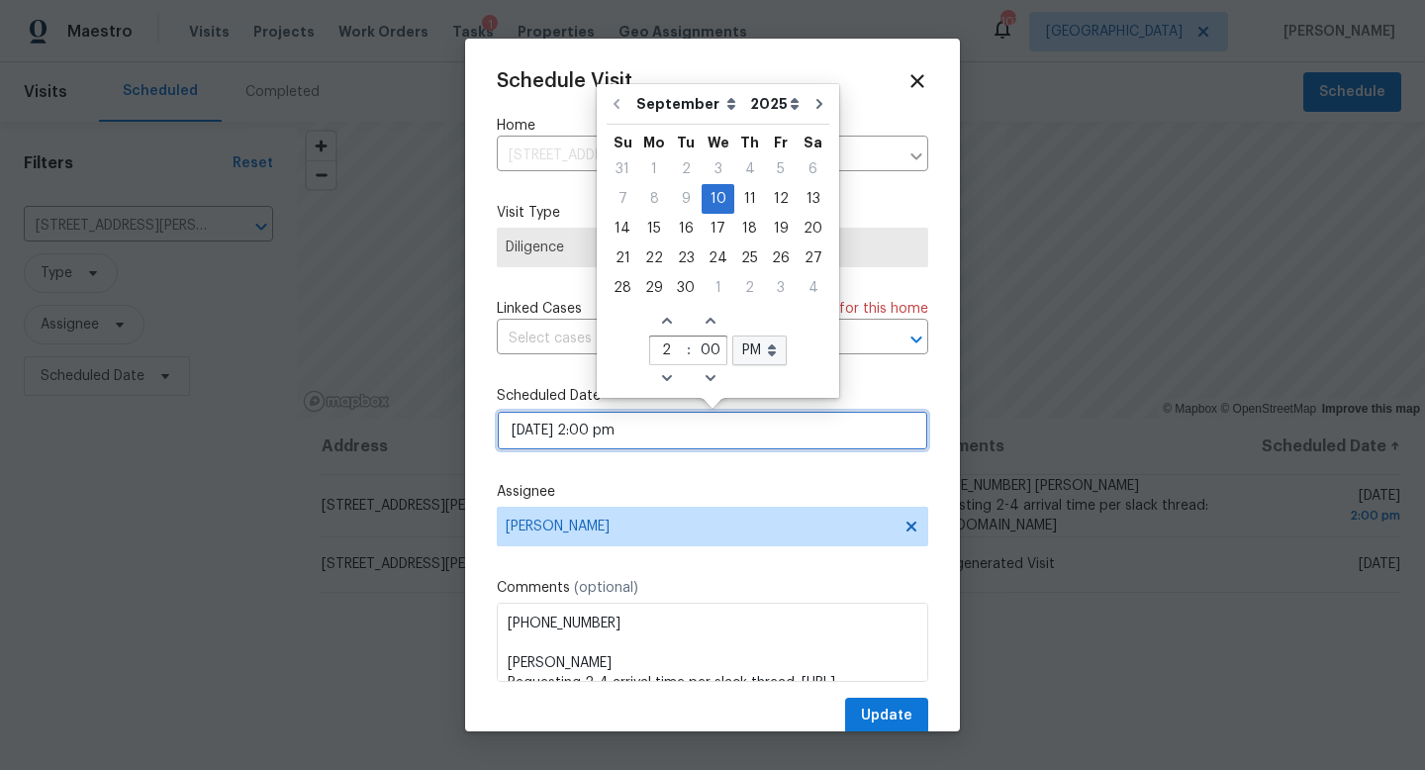
click at [533, 436] on input "09/10/2025 2:00 pm" at bounding box center [713, 431] width 432 height 40
click at [740, 200] on div "11" at bounding box center [749, 199] width 31 height 28
type input "09/11/2025 2:00 pm"
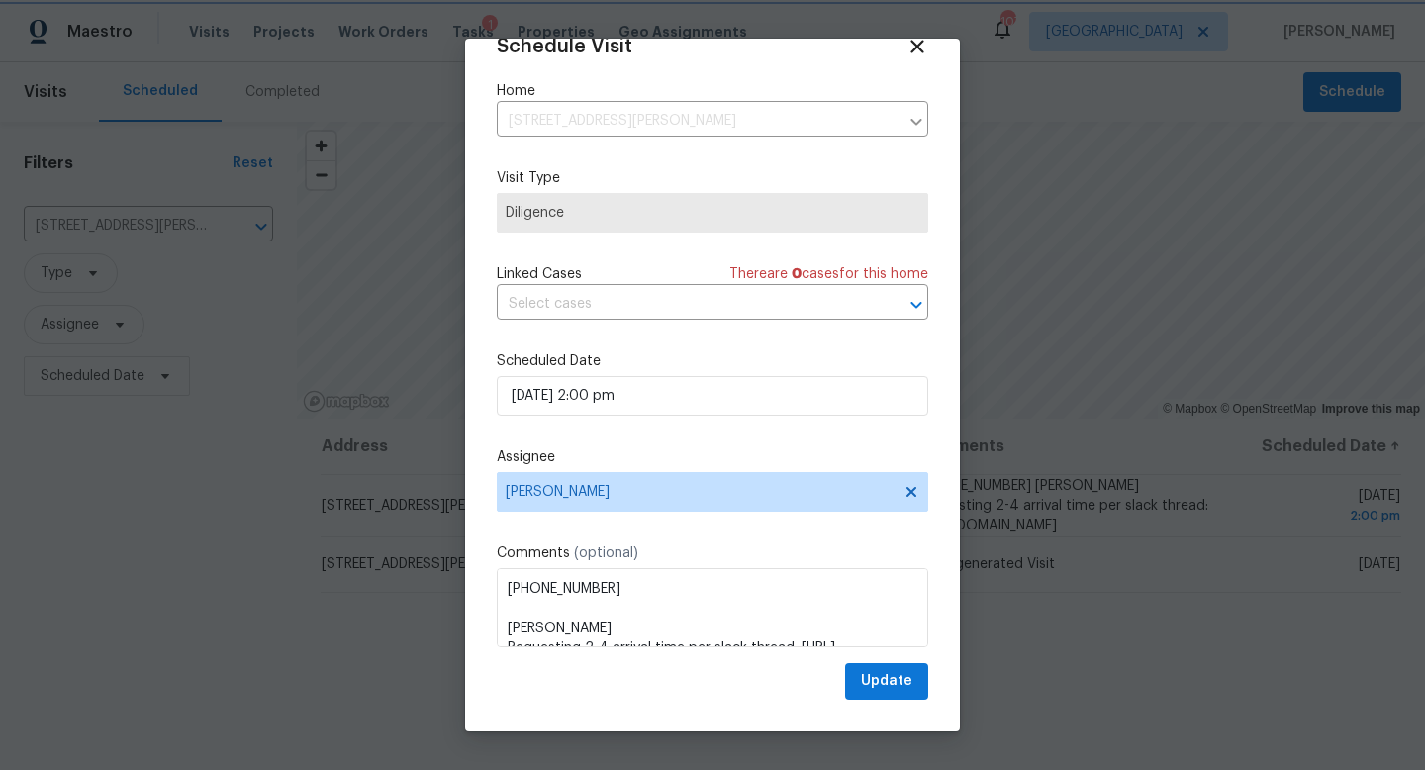
scroll to position [61, 0]
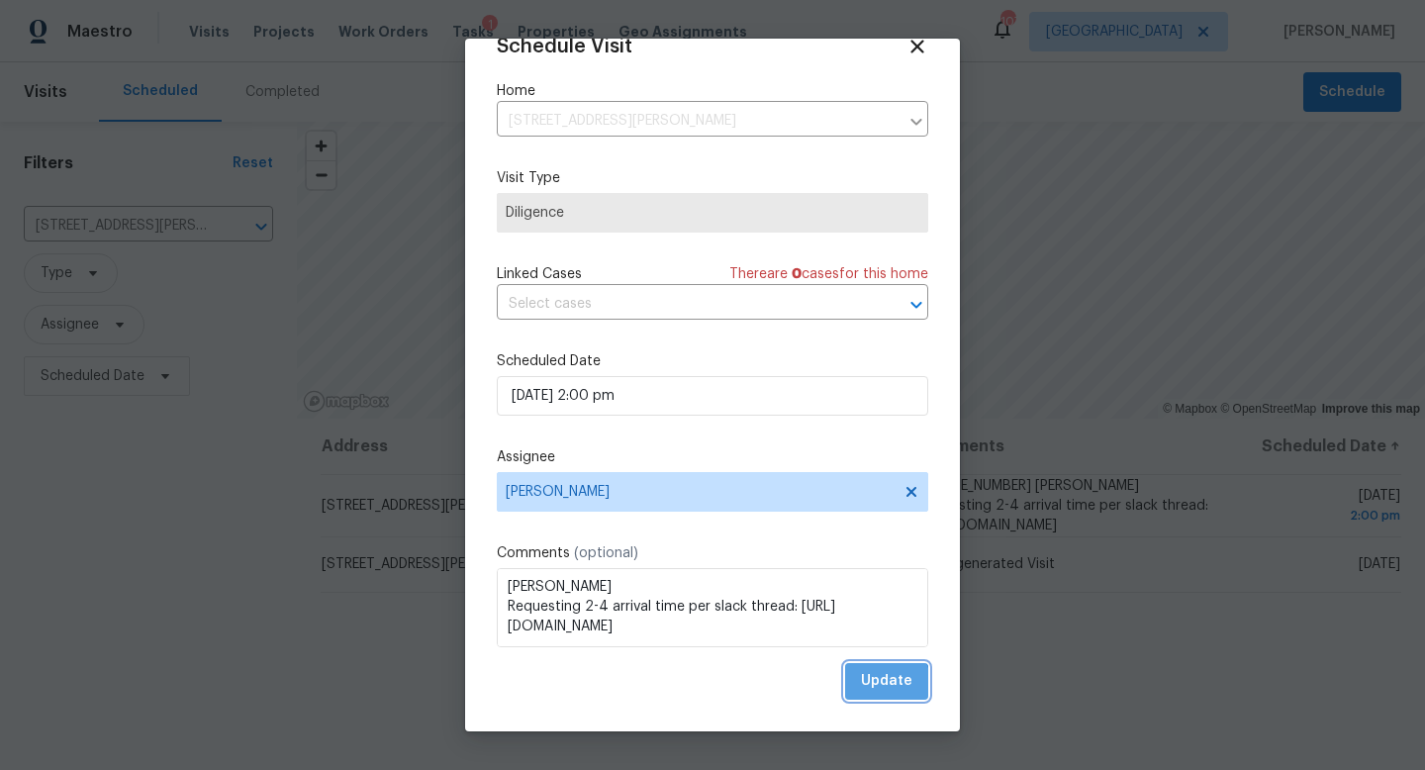
click at [883, 686] on span "Update" at bounding box center [886, 681] width 51 height 25
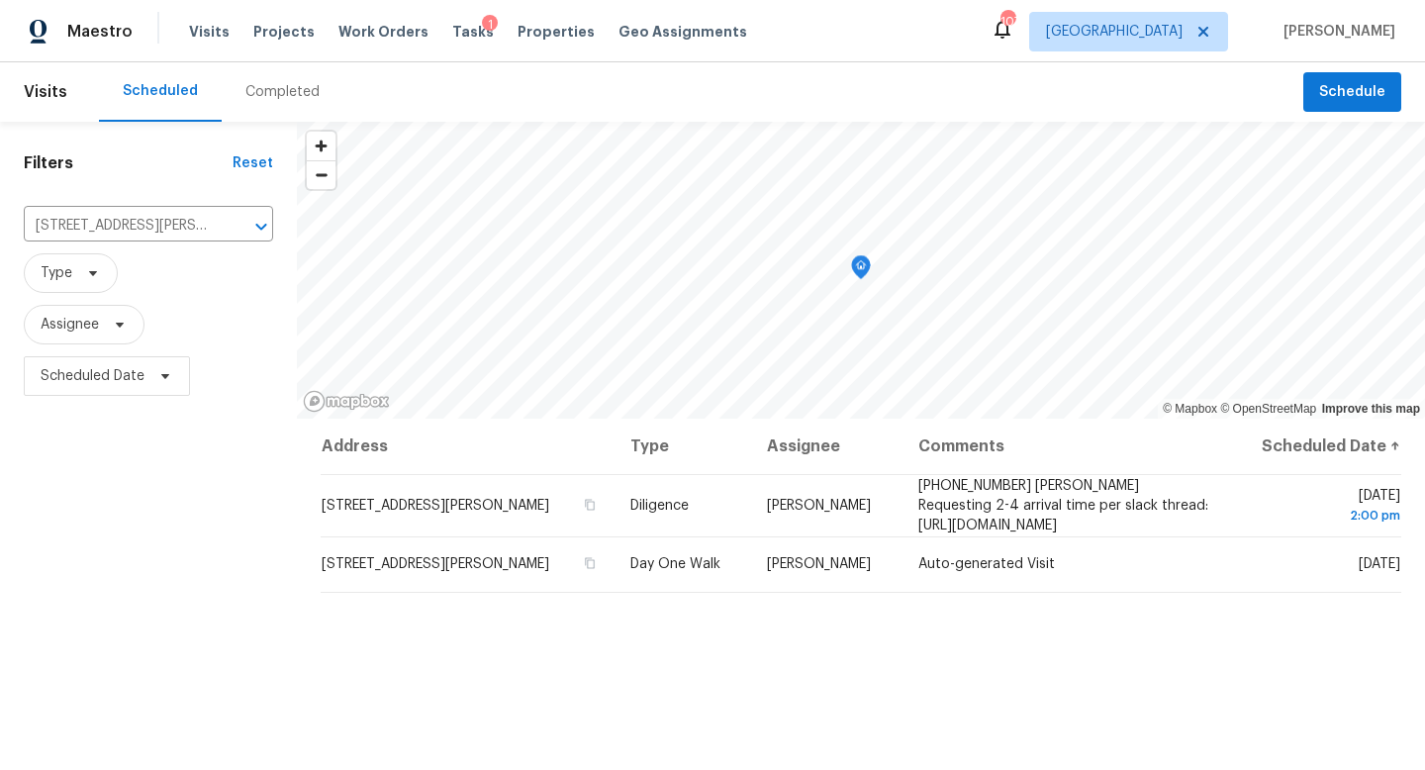
click at [454, 39] on div "Tasks 1" at bounding box center [473, 32] width 42 height 21
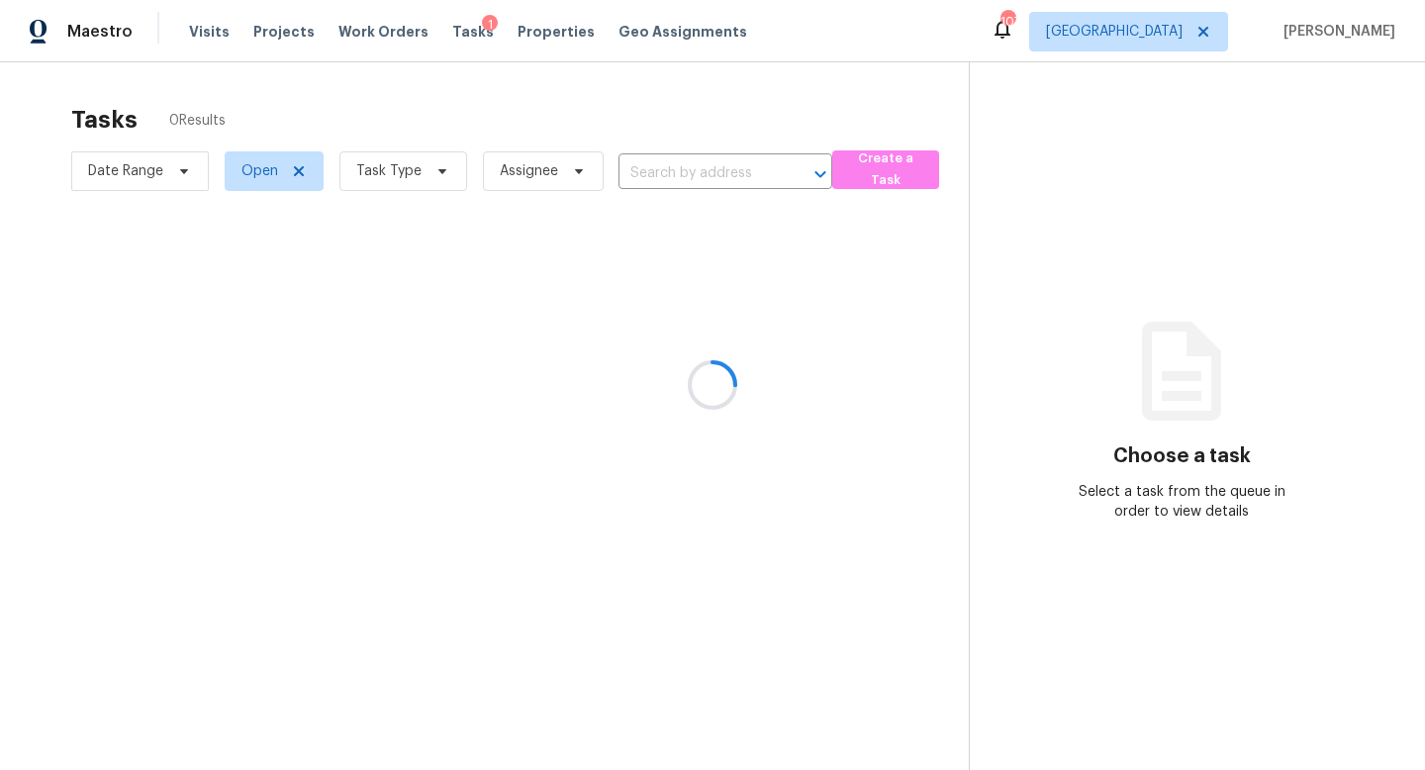
click at [661, 166] on div at bounding box center [712, 385] width 1425 height 770
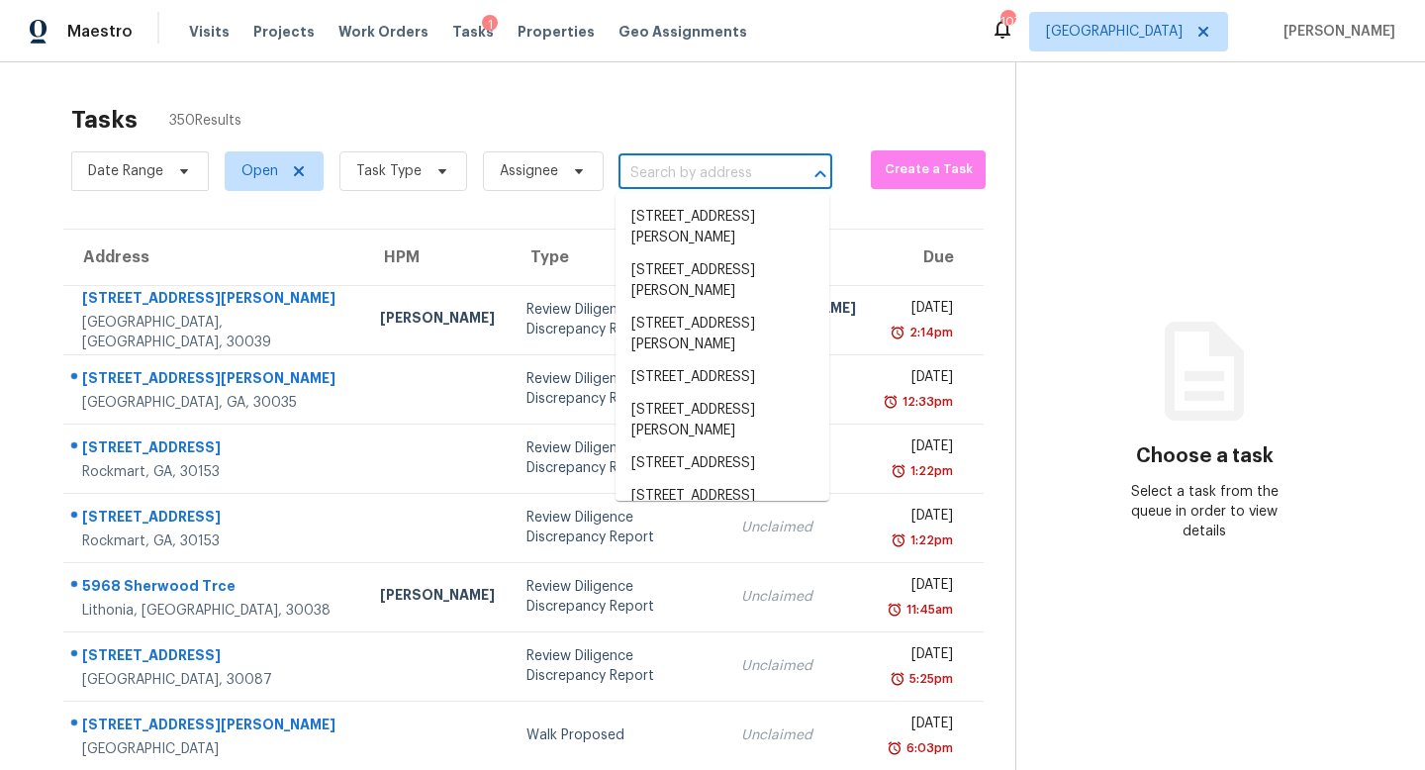
click at [661, 172] on input "text" at bounding box center [698, 173] width 158 height 31
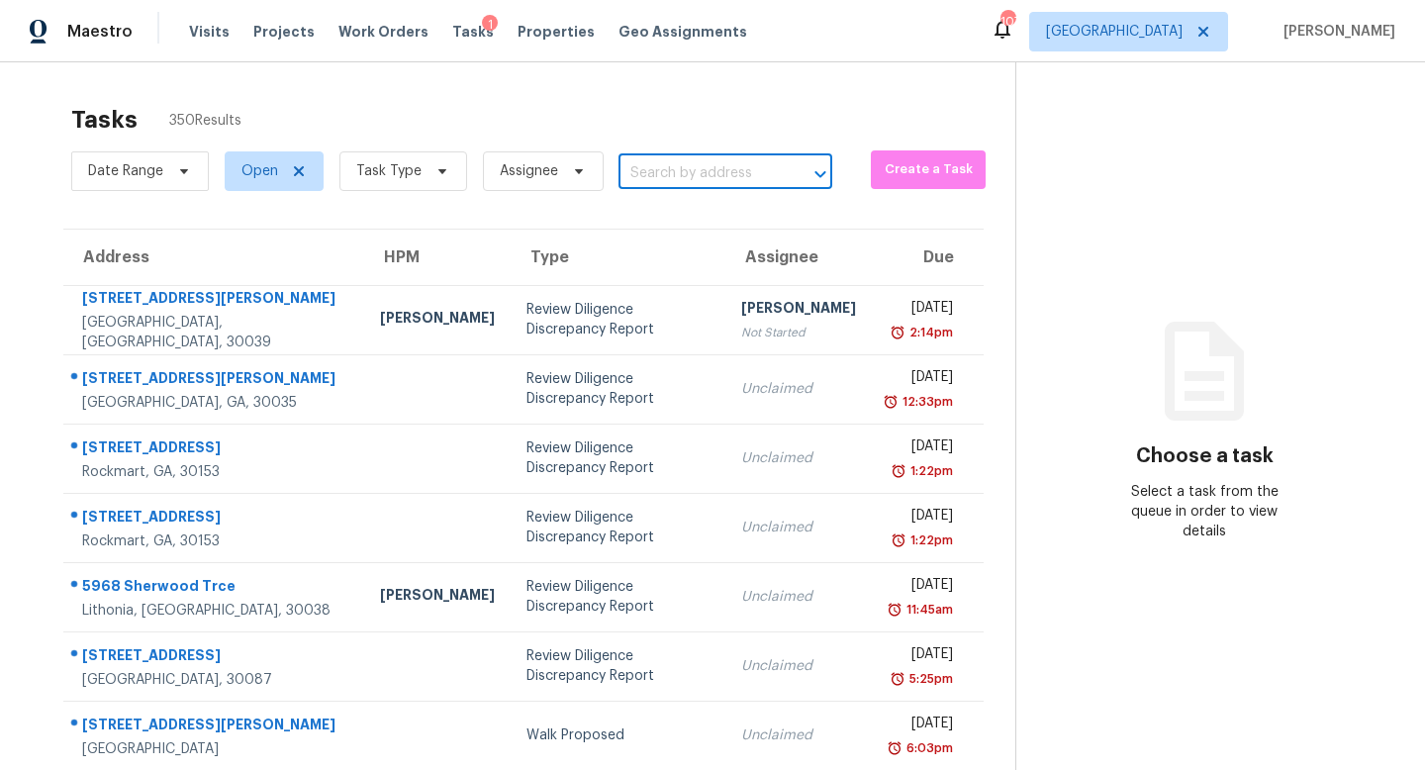
paste input "4773 Bell Cir SE, Conyers, GA 30094"
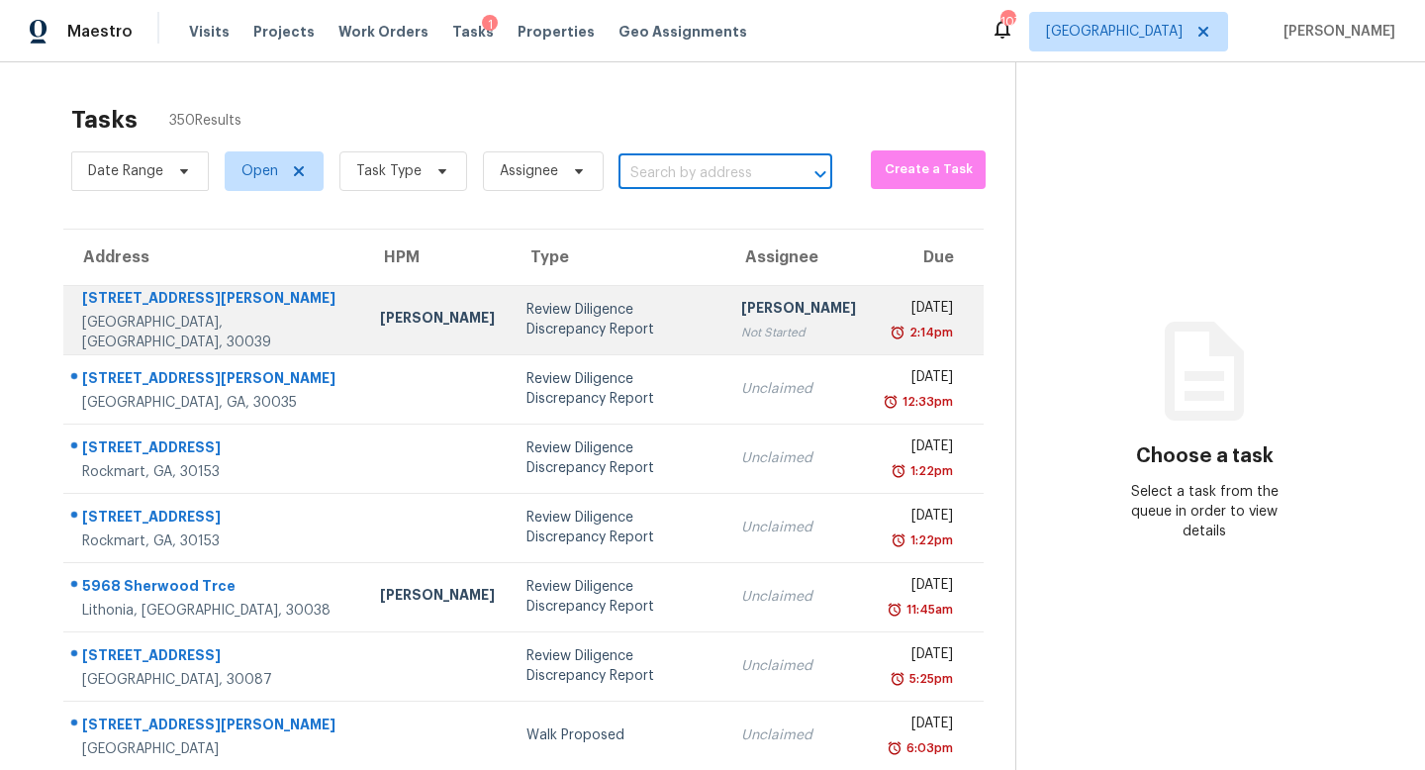
type input "4773 Bell Cir SE, Conyers, GA 30094"
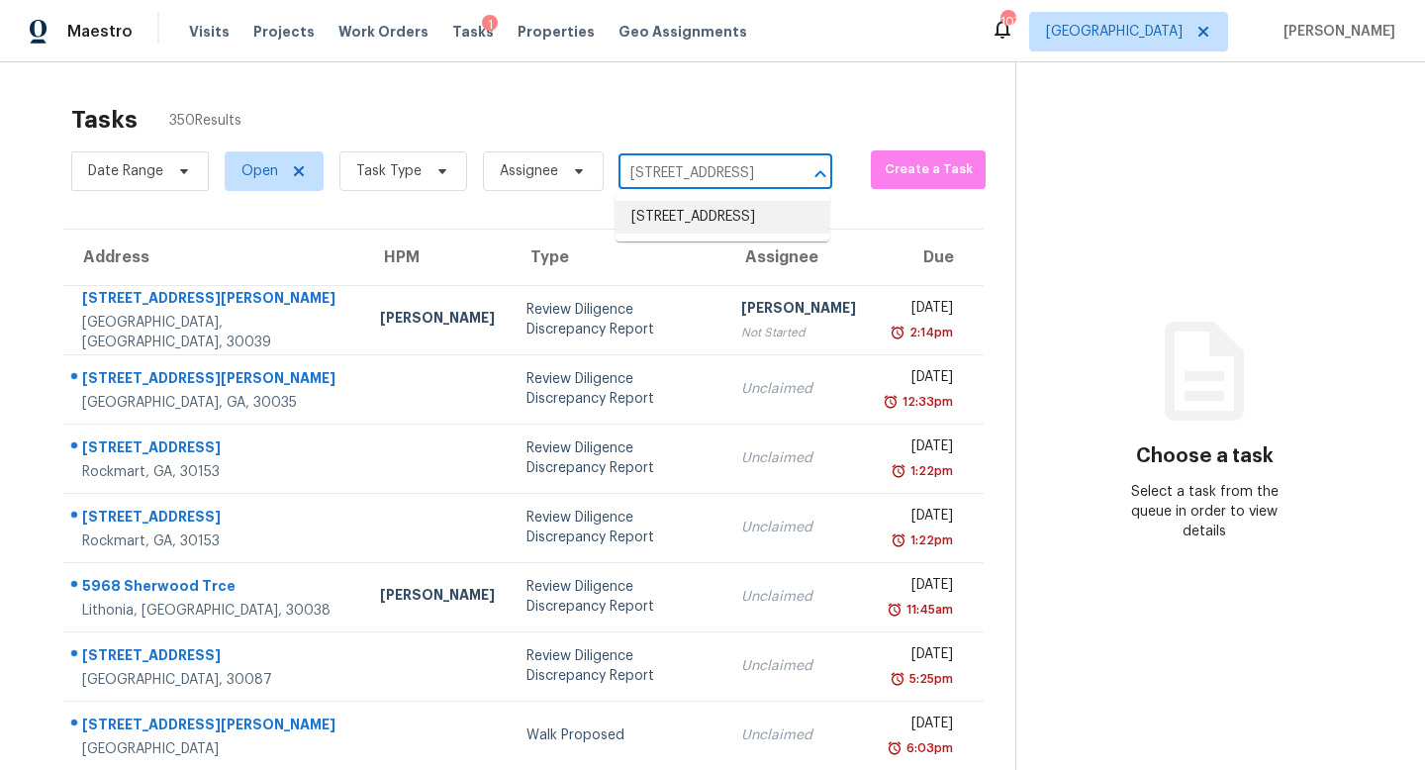
click at [715, 220] on li "4773 Bell Cir SE, Conyers, GA 30094" at bounding box center [723, 217] width 214 height 33
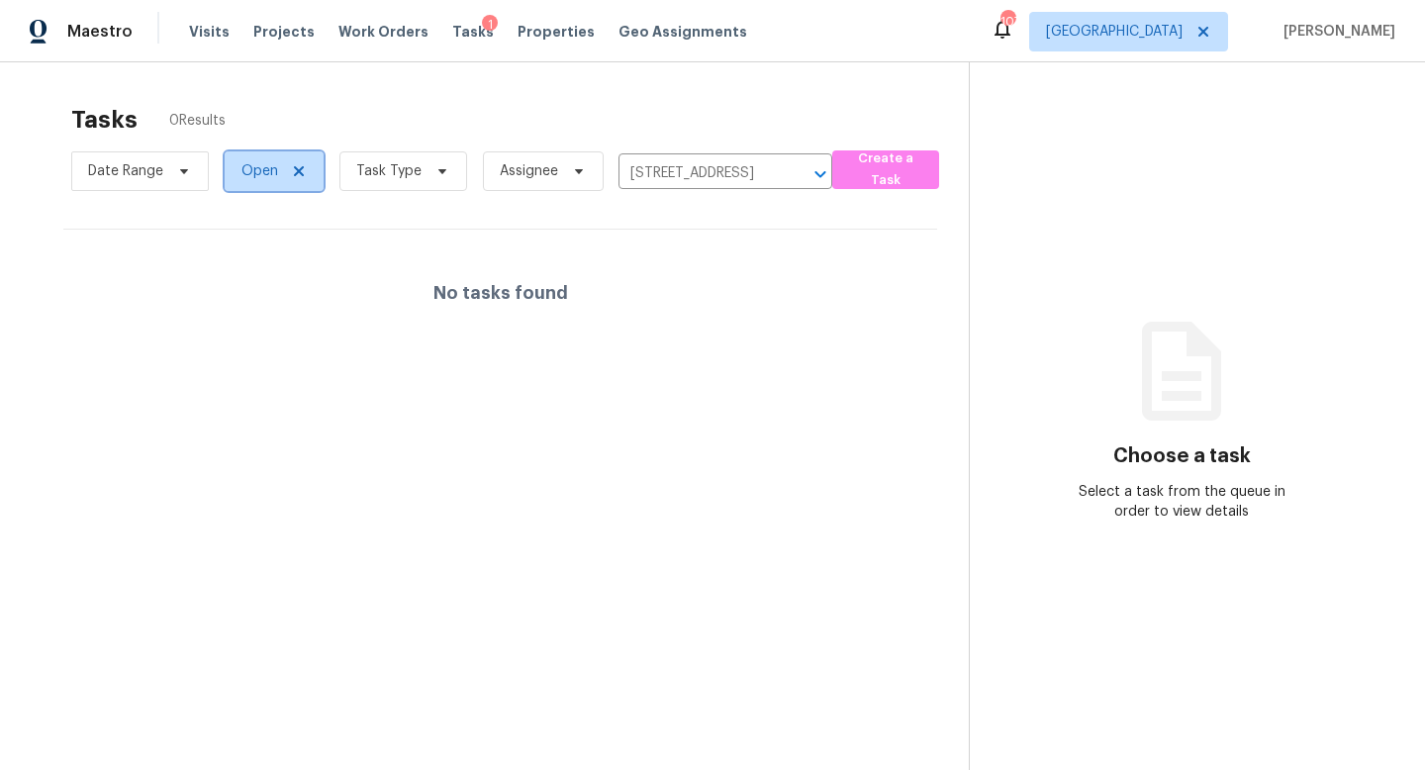
click at [297, 173] on icon at bounding box center [299, 171] width 16 height 16
click at [452, 26] on span "Tasks" at bounding box center [473, 32] width 42 height 14
click at [677, 174] on input "4773 Bell Cir SE, Conyers, GA 30094" at bounding box center [705, 173] width 158 height 31
click at [263, 34] on span "Projects" at bounding box center [283, 32] width 61 height 20
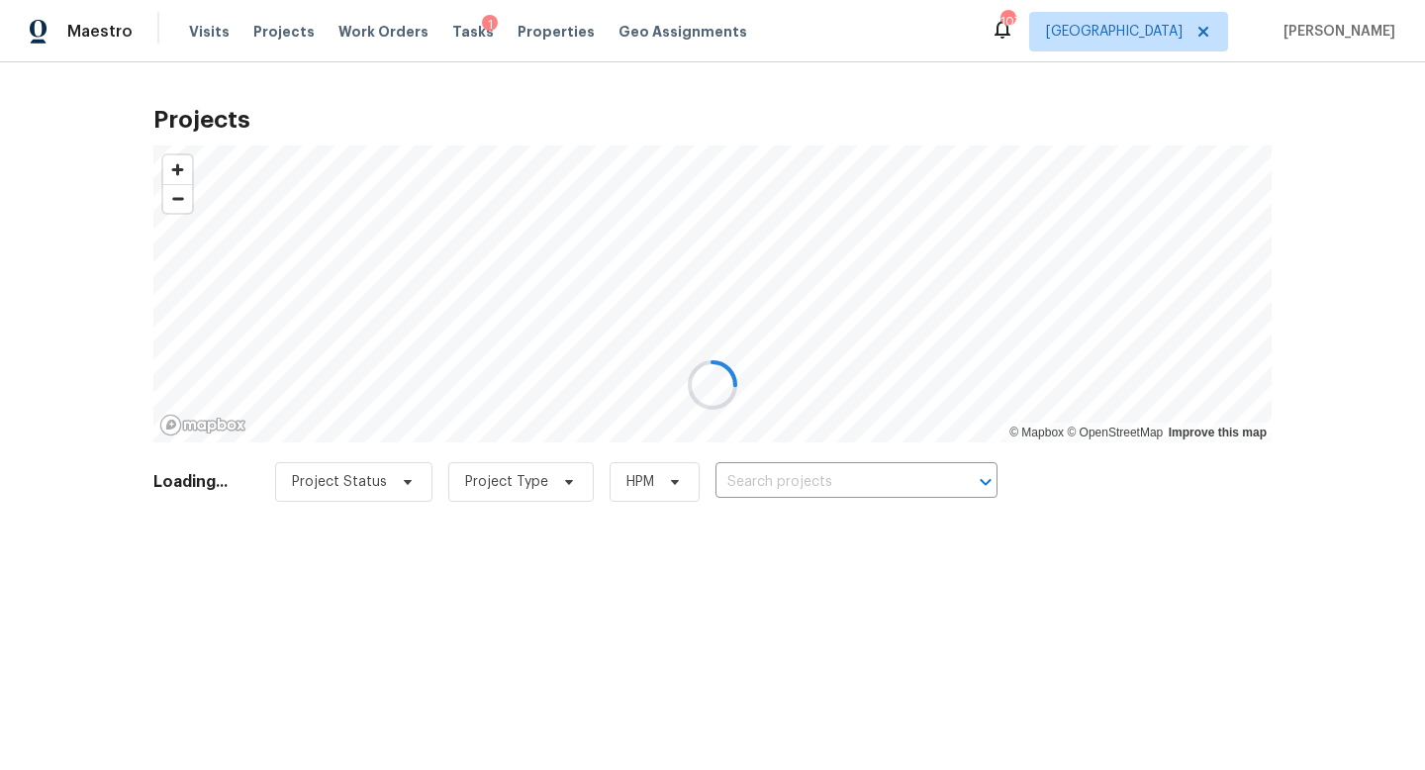
click at [749, 476] on div at bounding box center [712, 385] width 1425 height 770
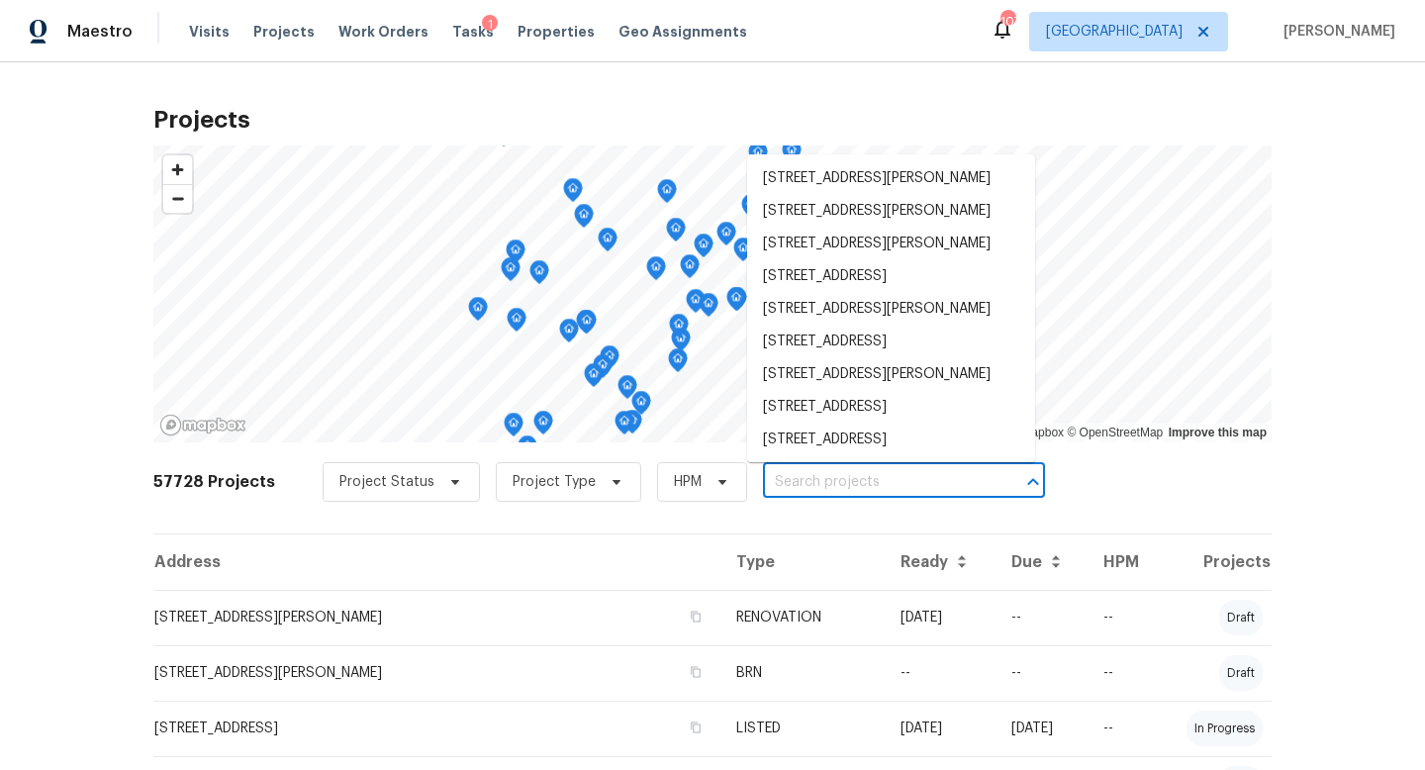
click at [763, 476] on input "text" at bounding box center [876, 482] width 227 height 31
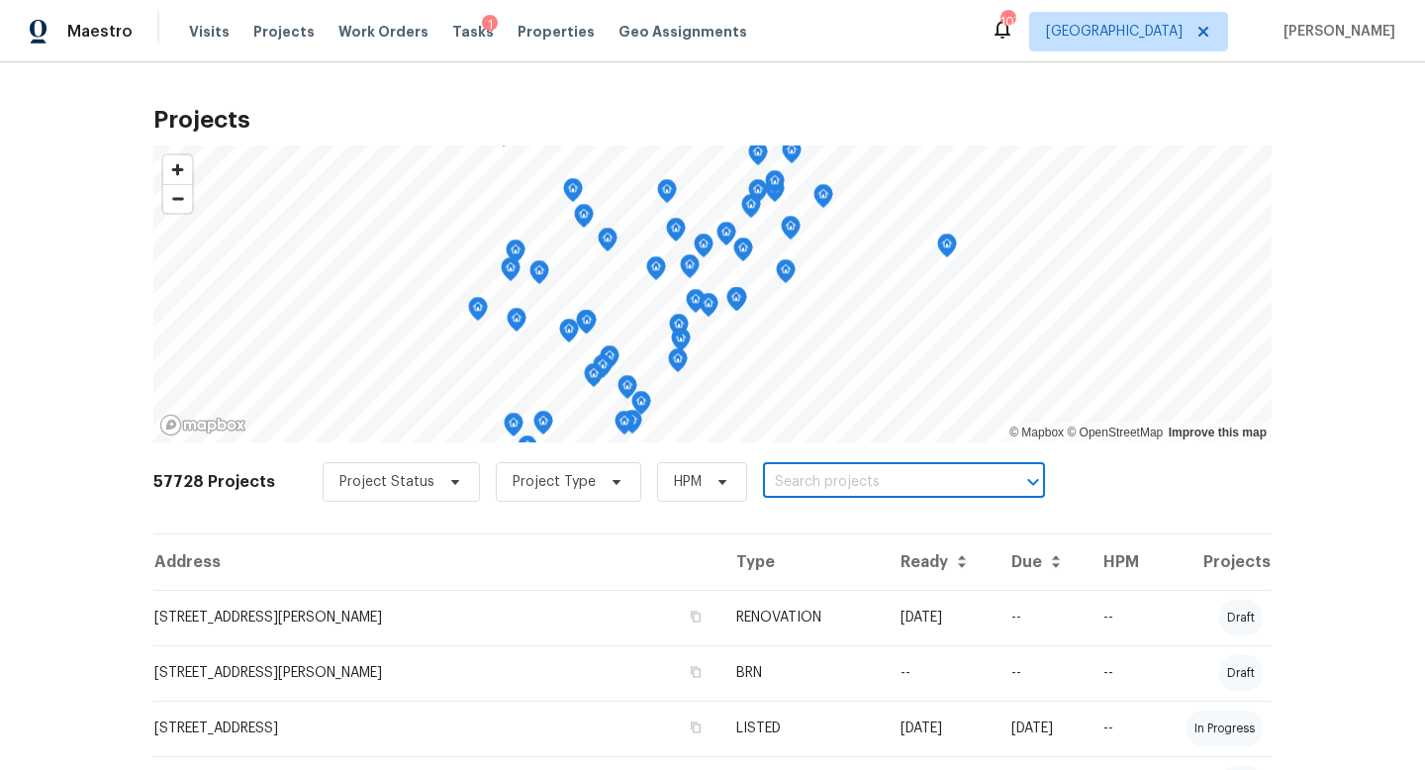
paste input "4773 Bell Cir SE, Conyers, GA 30094"
type input "4773 Bell Cir SE, Conyers, GA 30094"
click at [824, 518] on li "4773 Bell Cir SE, Conyers, GA 30094" at bounding box center [891, 526] width 288 height 33
